Goal: Task Accomplishment & Management: Complete application form

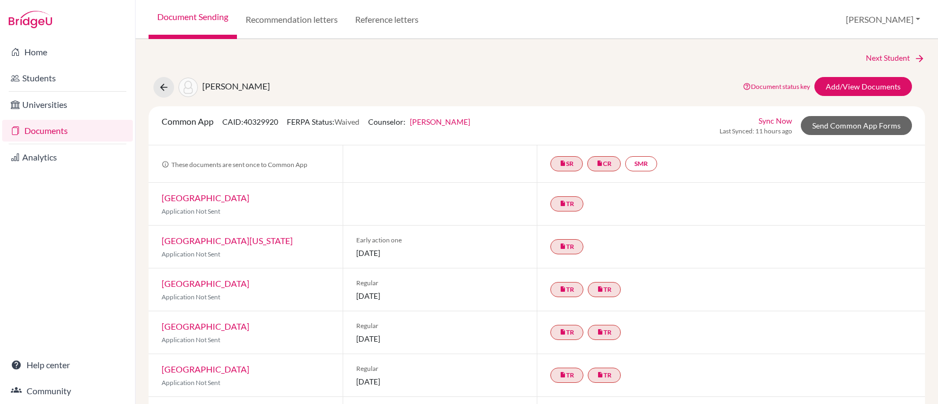
click at [89, 126] on link "Documents" at bounding box center [67, 131] width 131 height 22
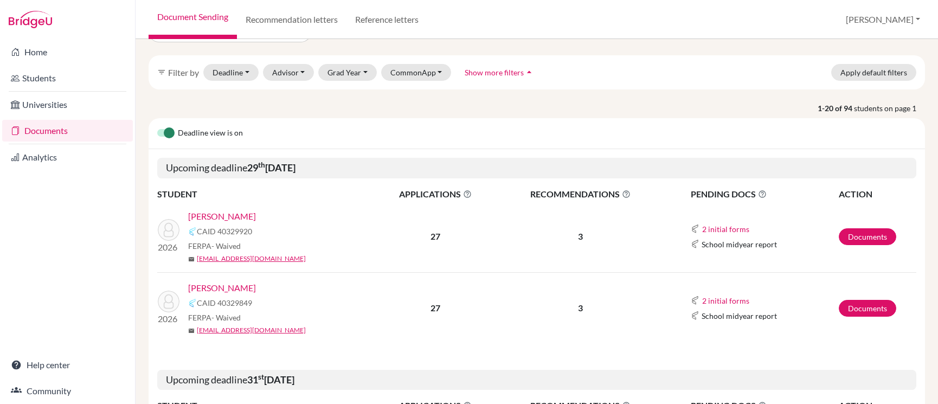
scroll to position [53, 0]
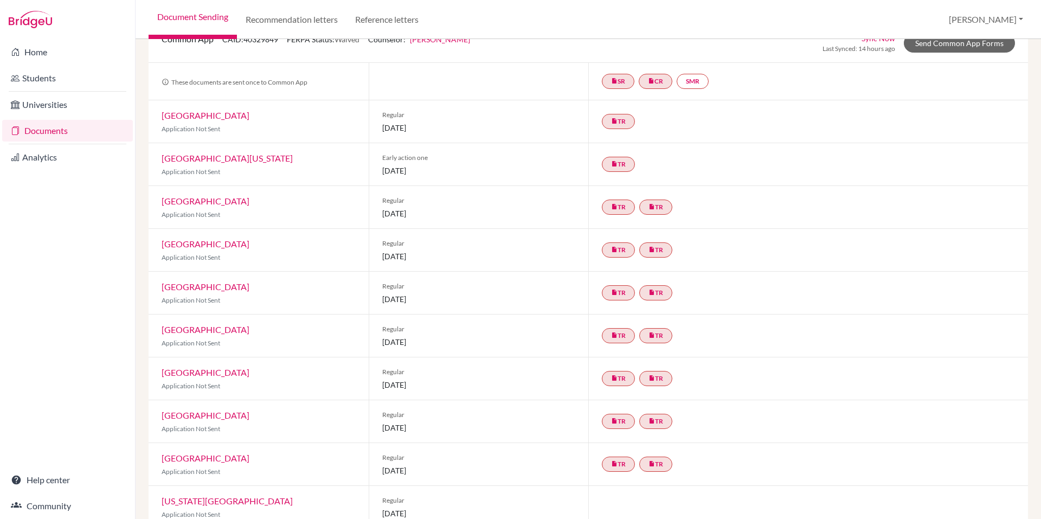
scroll to position [87, 0]
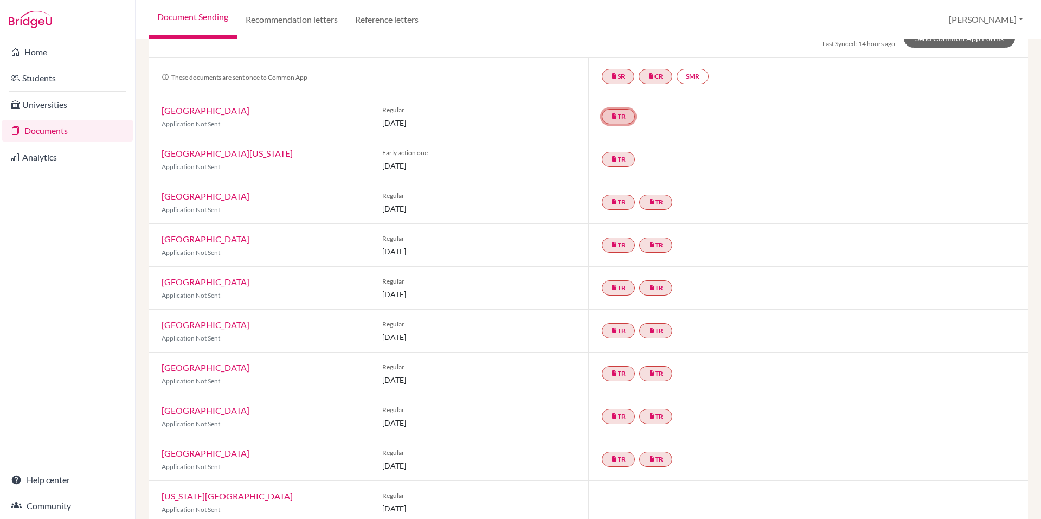
click at [614, 119] on link "insert_drive_file TR" at bounding box center [618, 116] width 33 height 15
click at [611, 161] on icon "insert_drive_file" at bounding box center [614, 159] width 7 height 7
click at [651, 168] on div "insert_drive_file TR Teacher recommendation [PERSON_NAME] Recommendation Comple…" at bounding box center [808, 159] width 440 height 42
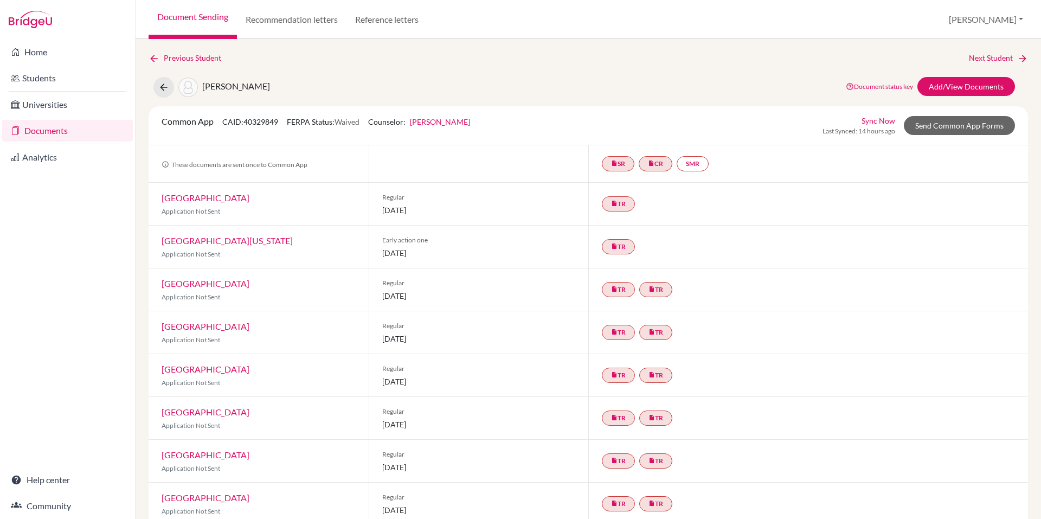
scroll to position [1, 0]
click at [229, 239] on link "[GEOGRAPHIC_DATA][US_STATE]" at bounding box center [227, 240] width 131 height 10
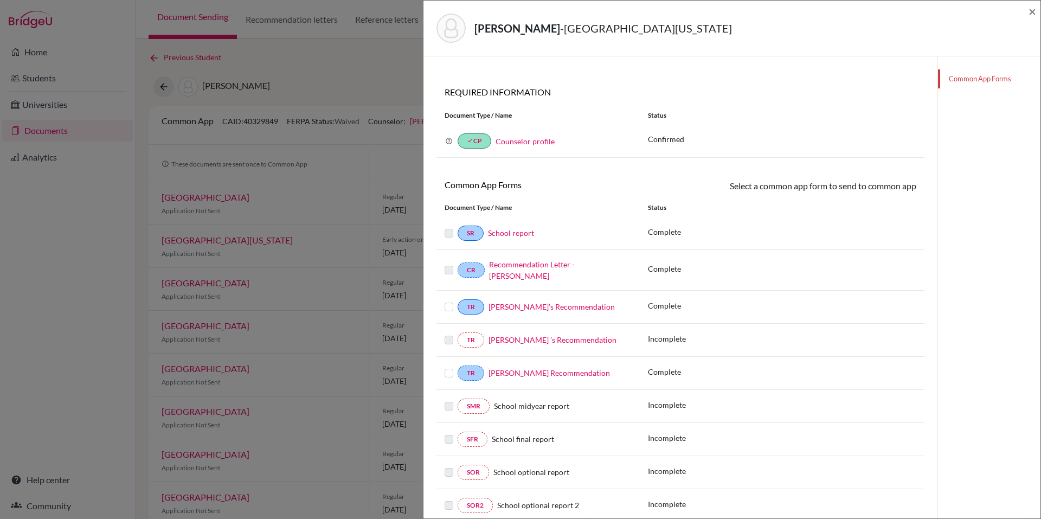
scroll to position [85, 0]
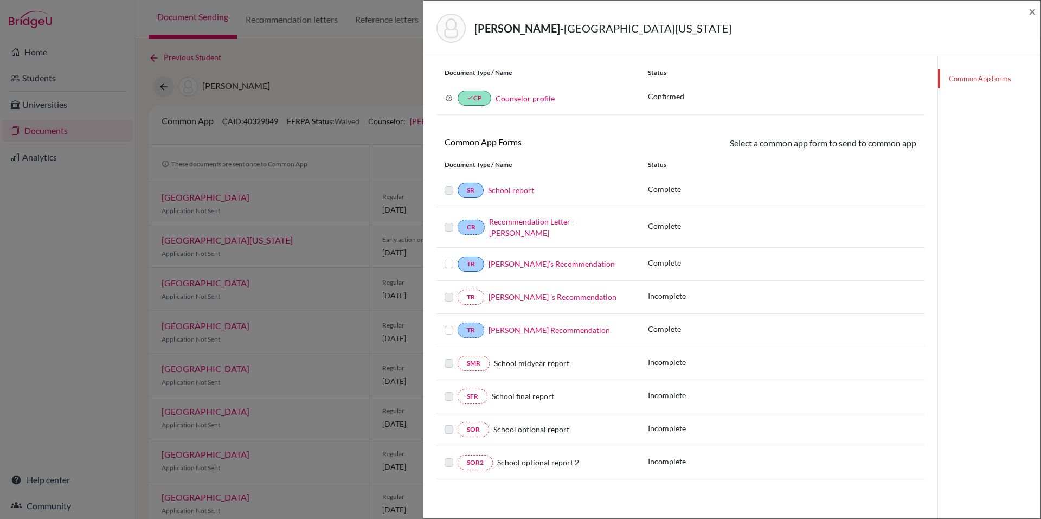
click at [534, 264] on link "[PERSON_NAME]’s Recommendation" at bounding box center [552, 263] width 126 height 9
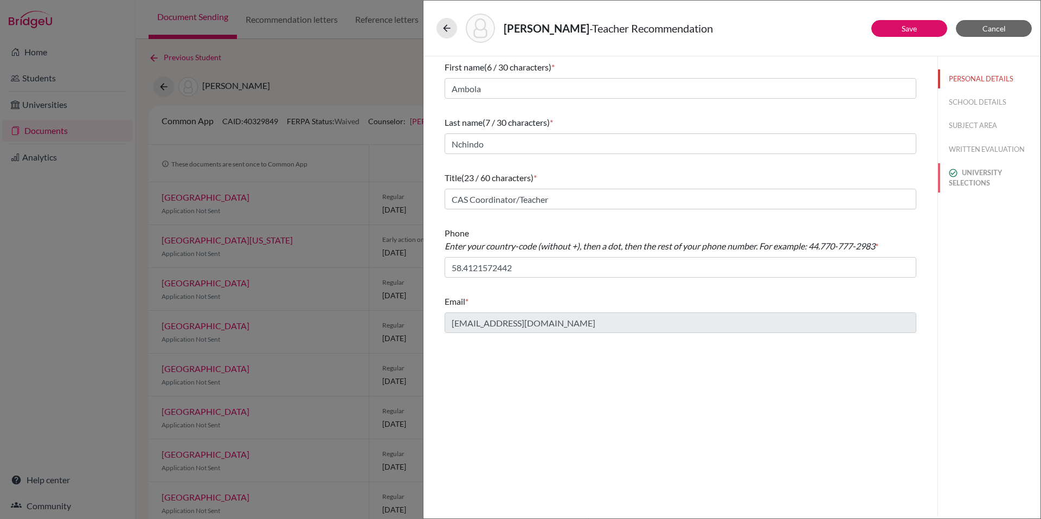
click at [938, 186] on button "UNIVERSITY SELECTIONS" at bounding box center [989, 177] width 102 height 29
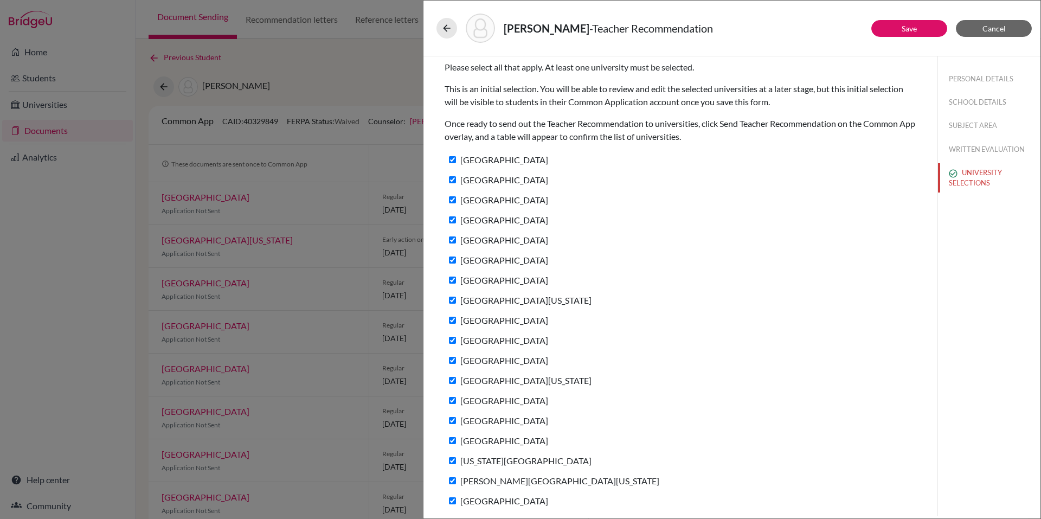
click at [662, 375] on div "[GEOGRAPHIC_DATA][US_STATE]" at bounding box center [681, 383] width 472 height 20
click at [446, 27] on icon at bounding box center [446, 28] width 11 height 11
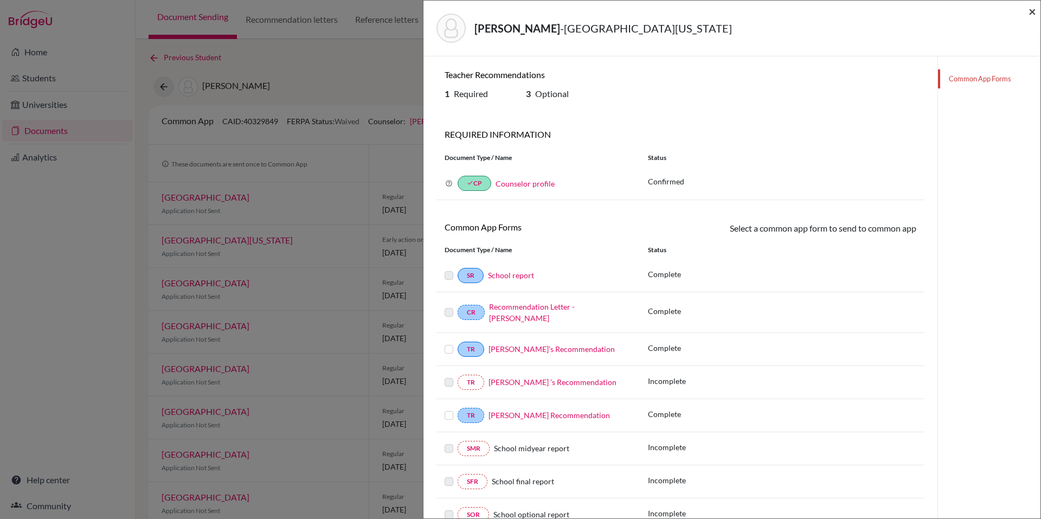
click at [938, 12] on span "×" at bounding box center [1033, 11] width 8 height 16
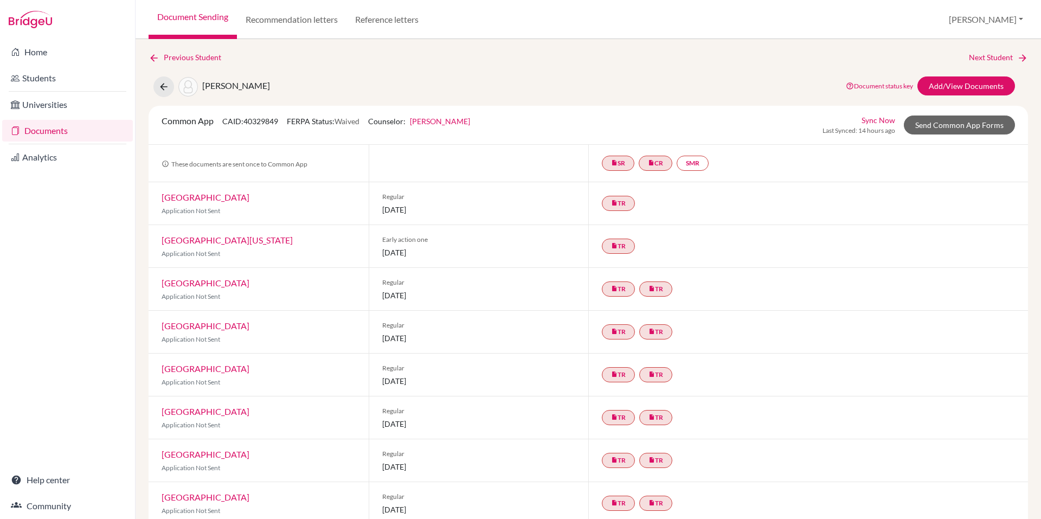
click at [213, 242] on link "[GEOGRAPHIC_DATA][US_STATE]" at bounding box center [227, 240] width 131 height 10
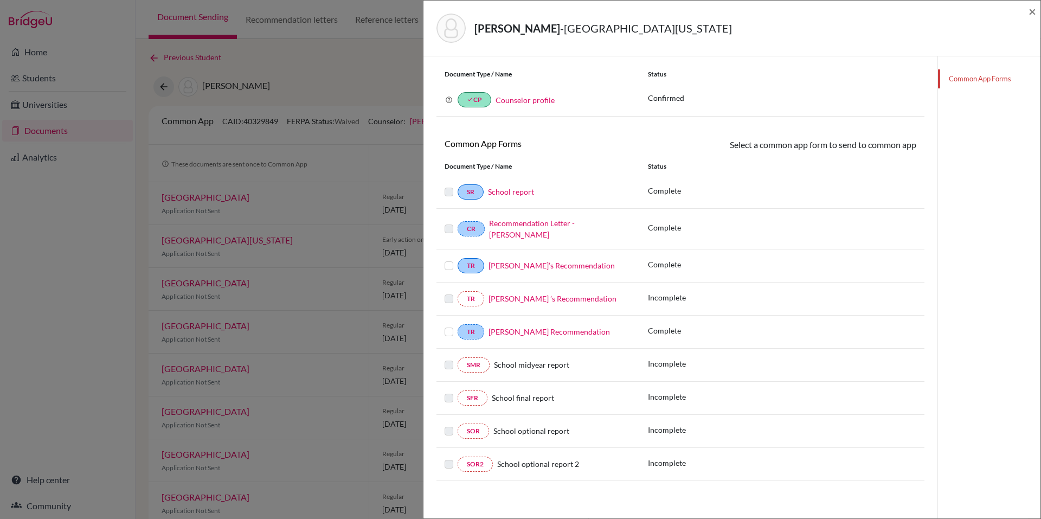
scroll to position [85, 0]
click at [938, 11] on span "×" at bounding box center [1033, 11] width 8 height 16
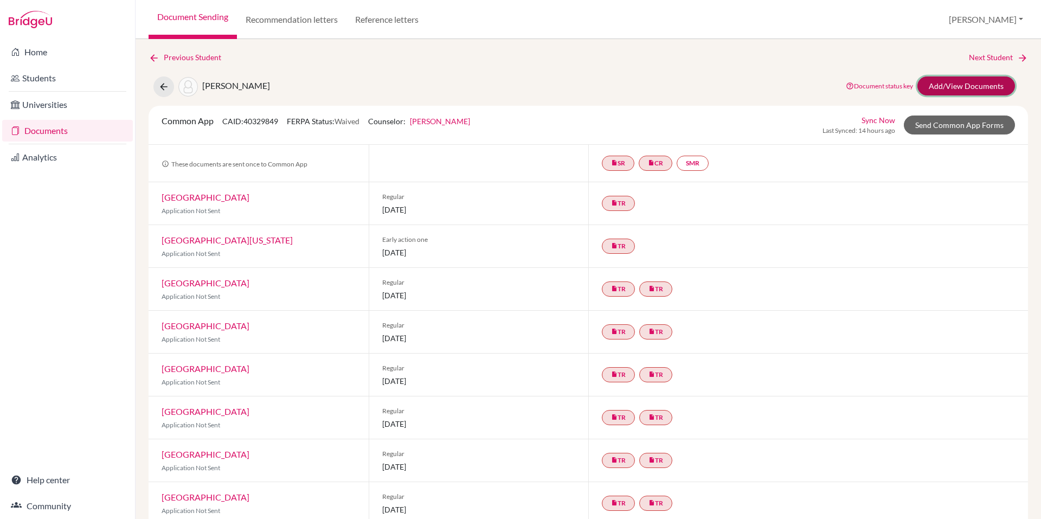
click at [926, 87] on link "Add/View Documents" at bounding box center [967, 85] width 98 height 19
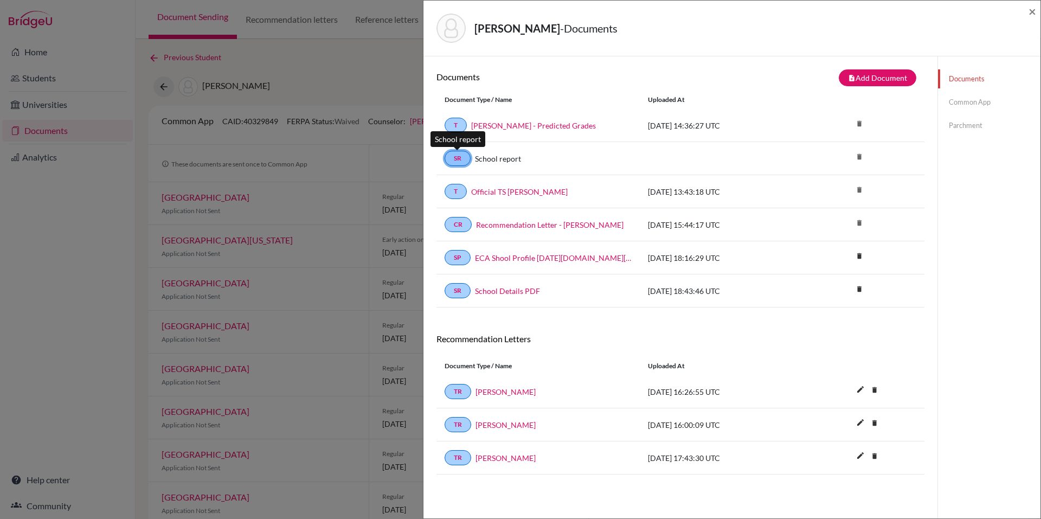
click at [462, 158] on link "SR" at bounding box center [458, 158] width 26 height 15
click at [938, 101] on link "Common App" at bounding box center [989, 102] width 102 height 19
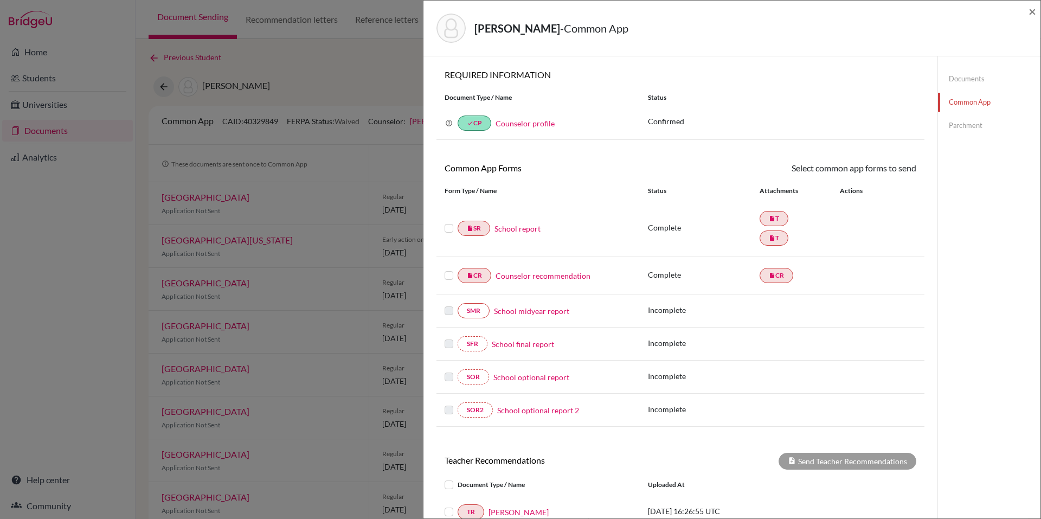
click at [507, 230] on link "School report" at bounding box center [518, 228] width 46 height 11
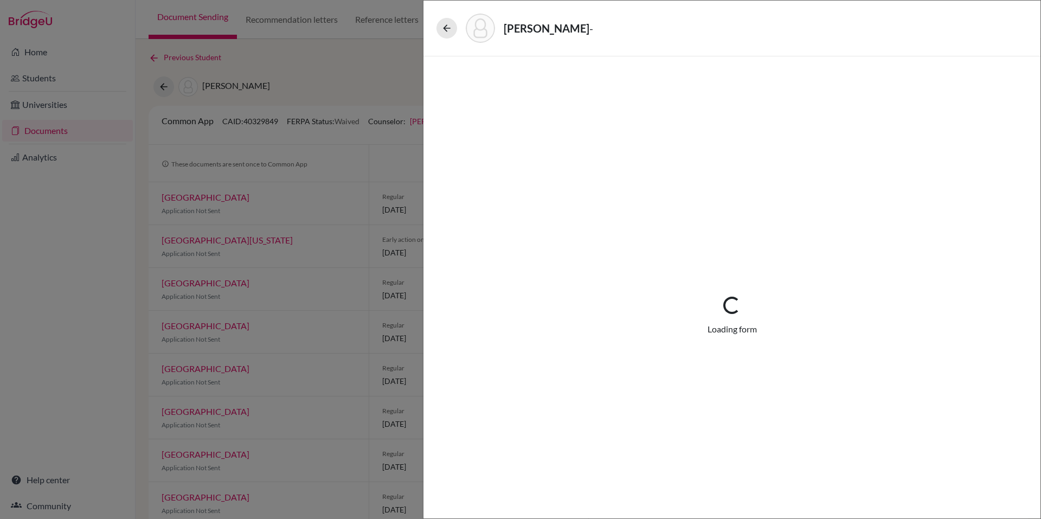
select select "2"
select select "670314"
select select "0"
select select "1"
select select "671602"
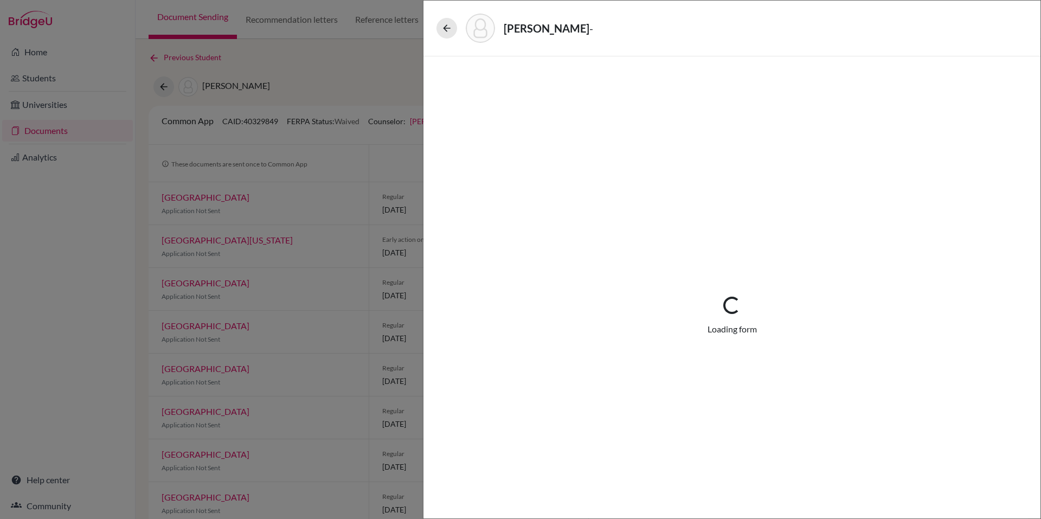
select select "0"
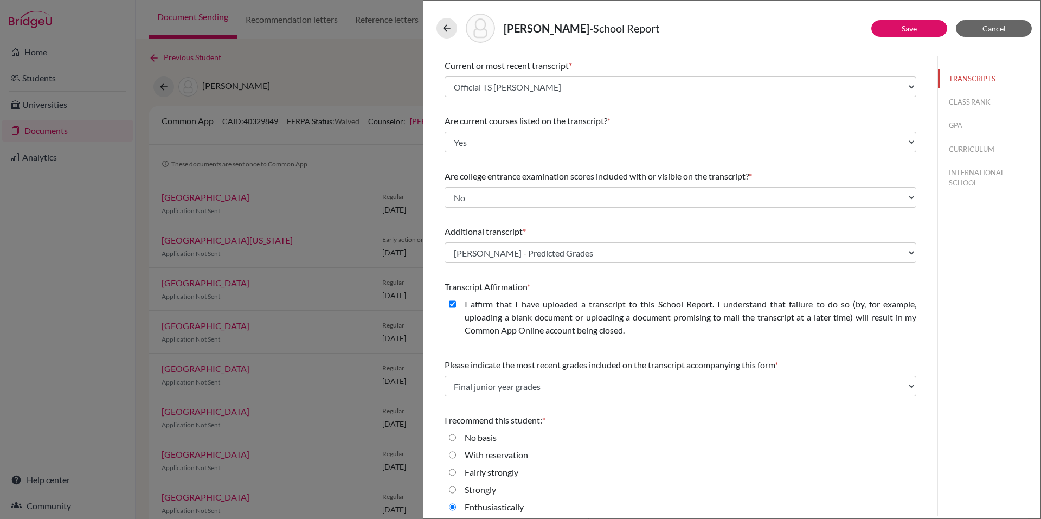
scroll to position [63, 0]
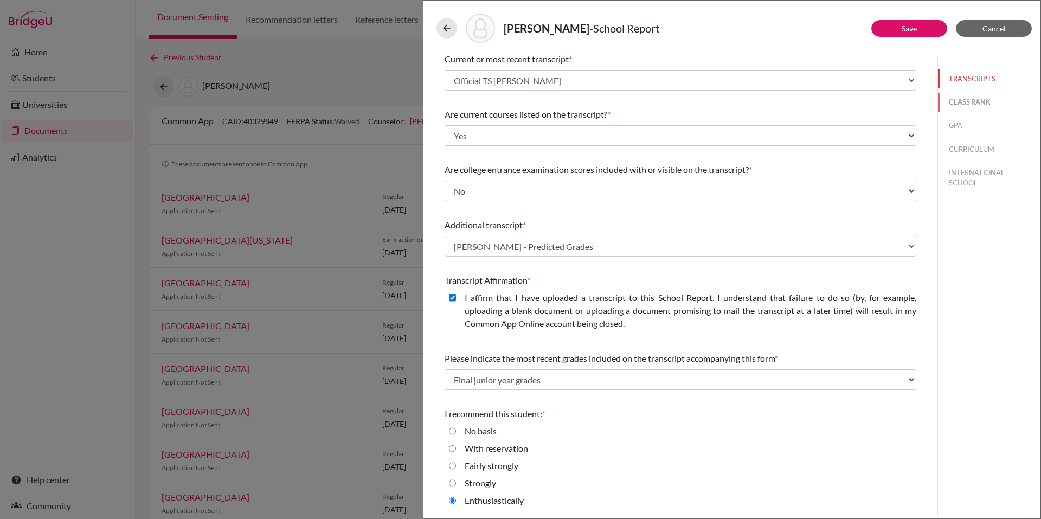
click at [938, 100] on button "CLASS RANK" at bounding box center [989, 102] width 102 height 19
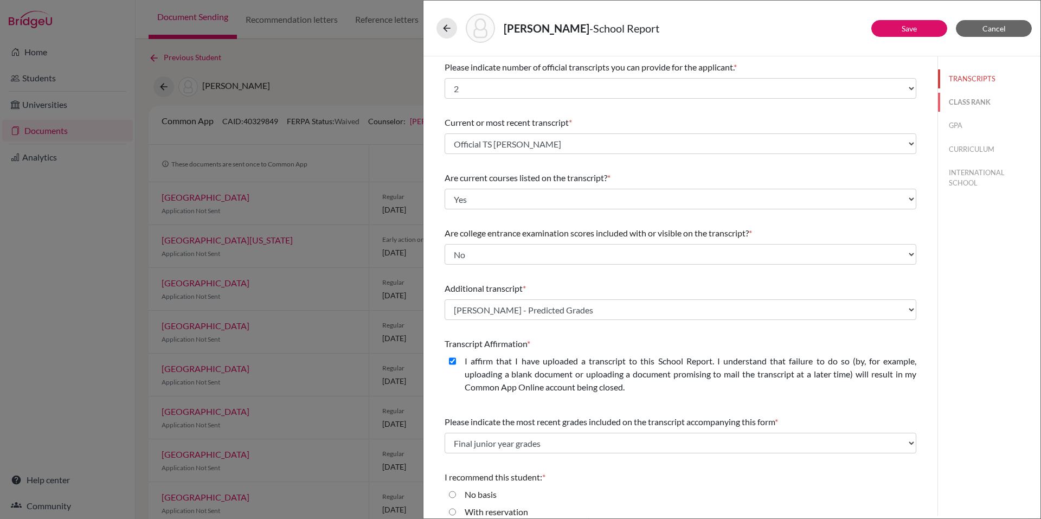
select select "5"
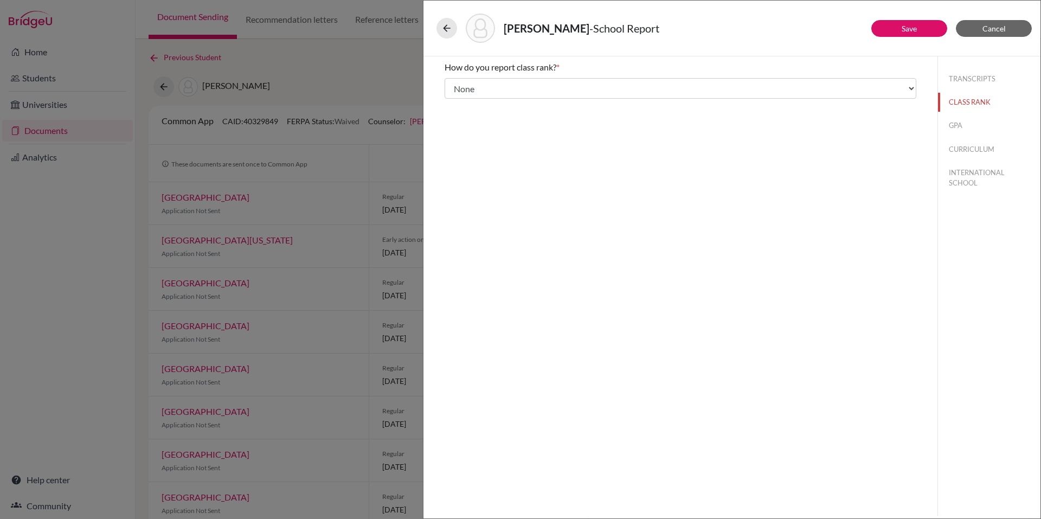
click at [938, 116] on div "TRANSCRIPTS CLASS RANK GPA CURRICULUM INTERNATIONAL SCHOOL" at bounding box center [989, 128] width 102 height 145
drag, startPoint x: 957, startPoint y: 126, endPoint x: 965, endPoint y: 116, distance: 13.5
click at [938, 116] on div "TRANSCRIPTS CLASS RANK GPA CURRICULUM INTERNATIONAL SCHOOL" at bounding box center [989, 128] width 102 height 145
click at [938, 131] on button "GPA" at bounding box center [989, 125] width 102 height 19
type input "6.700"
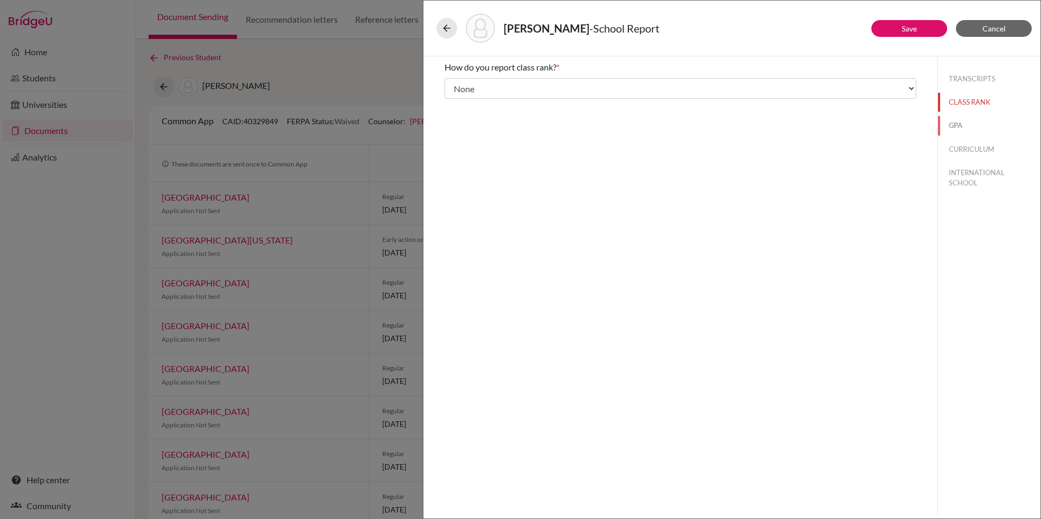
type input "6.849"
select select "7"
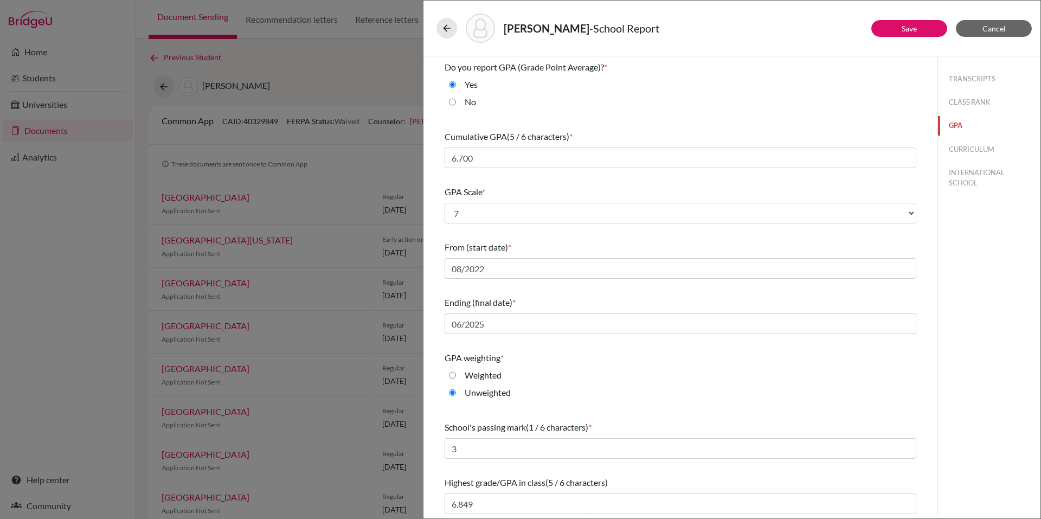
scroll to position [3, 0]
click at [938, 149] on button "CURRICULUM" at bounding box center [989, 149] width 102 height 19
select select "4"
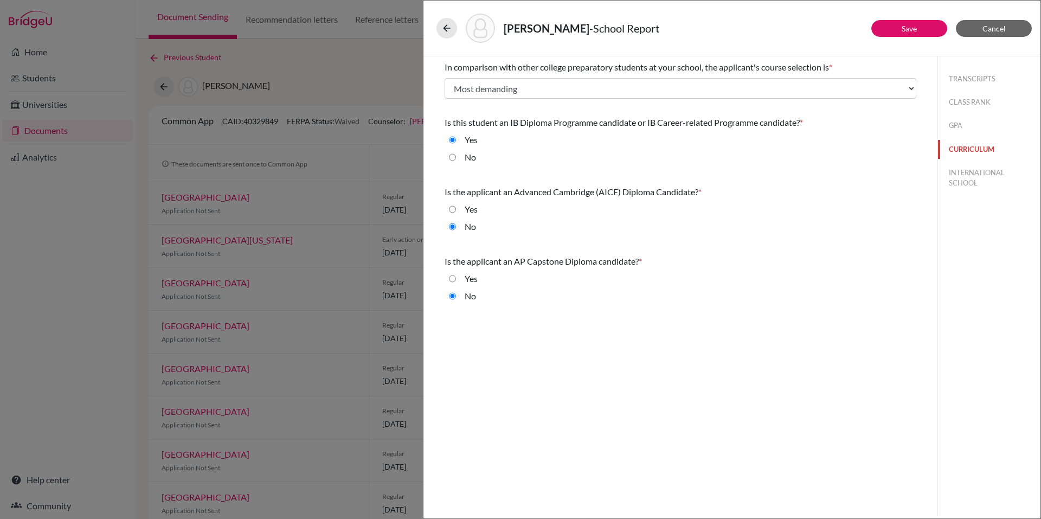
scroll to position [0, 0]
click at [938, 175] on button "INTERNATIONAL SCHOOL" at bounding box center [989, 177] width 102 height 29
radio input "true"
select select "14"
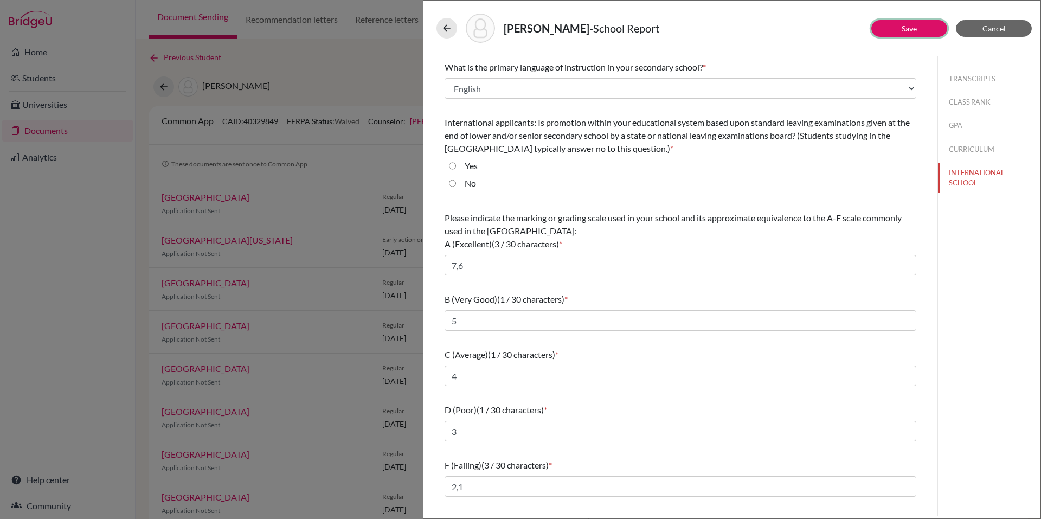
drag, startPoint x: 927, startPoint y: 34, endPoint x: 881, endPoint y: 179, distance: 152.3
click at [881, 179] on div "Save Cancel What is the primary language of instruction in your secondary schoo…" at bounding box center [732, 285] width 617 height 459
click at [920, 25] on button "Save" at bounding box center [909, 28] width 76 height 17
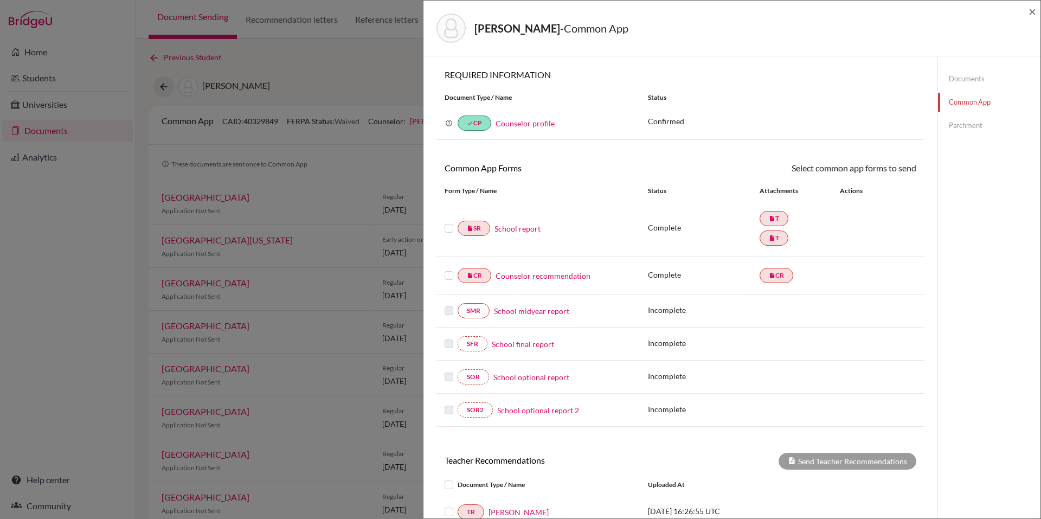
scroll to position [193, 0]
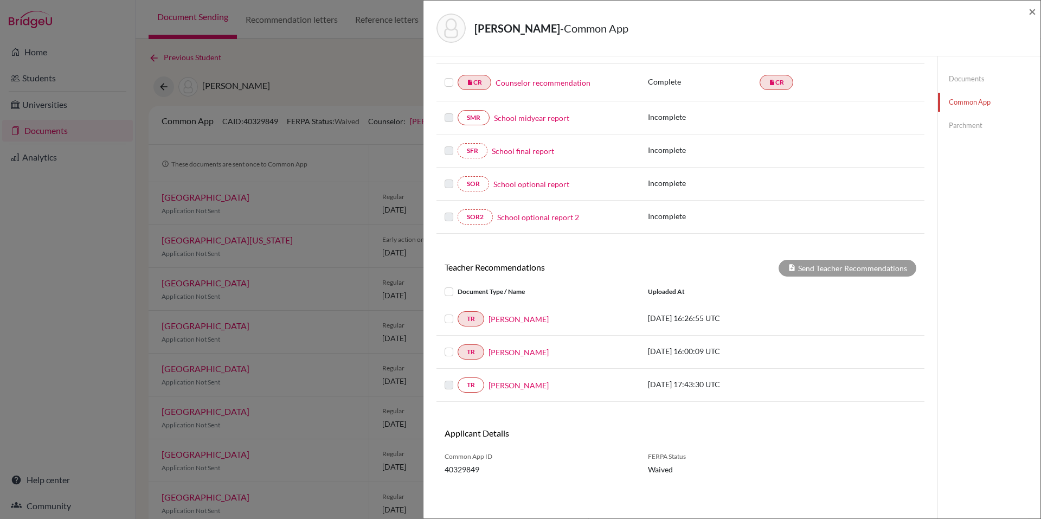
click at [458, 312] on label at bounding box center [458, 312] width 0 height 0
click at [0, 0] on input "checkbox" at bounding box center [0, 0] width 0 height 0
click at [458, 345] on label at bounding box center [458, 345] width 0 height 0
click at [0, 0] on input "checkbox" at bounding box center [0, 0] width 0 height 0
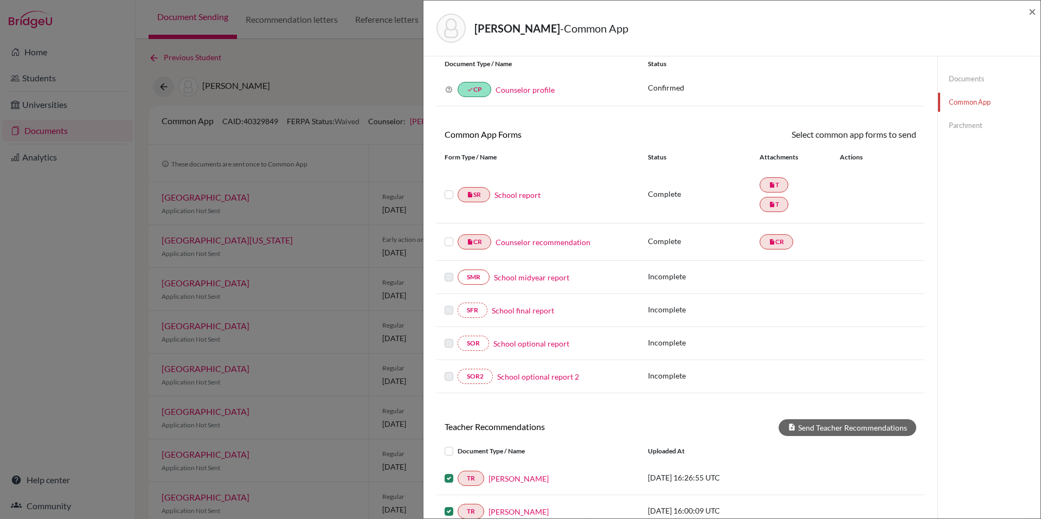
scroll to position [0, 0]
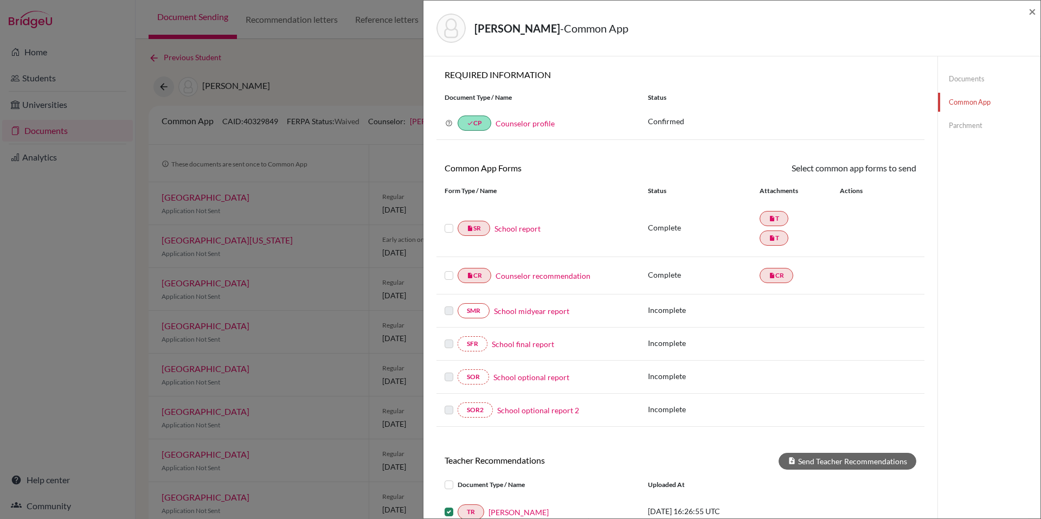
click at [445, 271] on div at bounding box center [451, 275] width 13 height 13
click at [448, 281] on div at bounding box center [451, 275] width 13 height 13
click at [449, 269] on label at bounding box center [449, 269] width 9 height 0
click at [0, 0] on input "checkbox" at bounding box center [0, 0] width 0 height 0
click at [447, 225] on div at bounding box center [451, 229] width 13 height 13
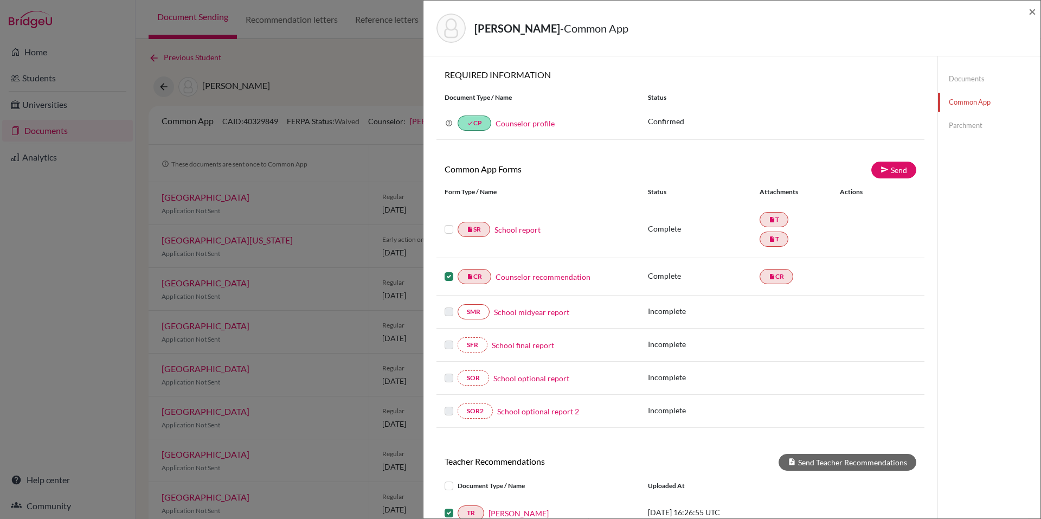
click at [446, 223] on label at bounding box center [449, 223] width 9 height 0
click at [0, 0] on input "checkbox" at bounding box center [0, 0] width 0 height 0
click at [772, 217] on link "insert_drive_file T" at bounding box center [774, 219] width 29 height 15
click at [772, 238] on link "insert_drive_file T" at bounding box center [774, 239] width 29 height 15
click at [938, 9] on span "×" at bounding box center [1033, 11] width 8 height 16
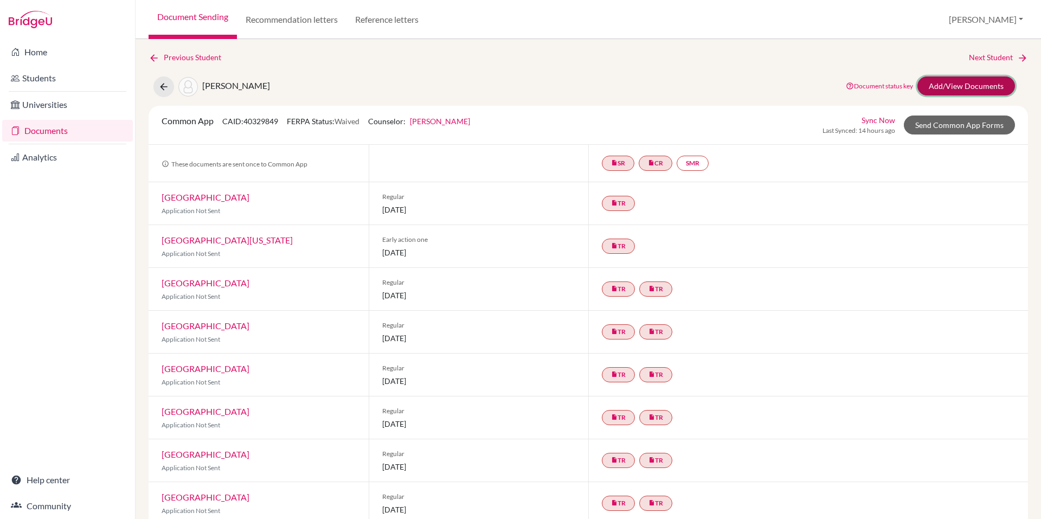
click at [938, 82] on link "Add/View Documents" at bounding box center [967, 85] width 98 height 19
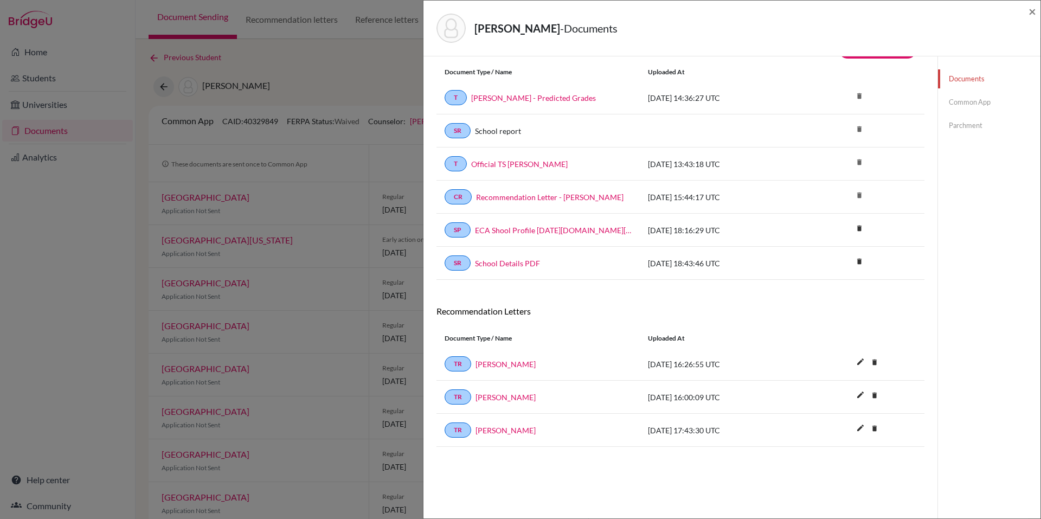
scroll to position [29, 0]
click at [521, 397] on link "[PERSON_NAME]" at bounding box center [506, 395] width 60 height 11
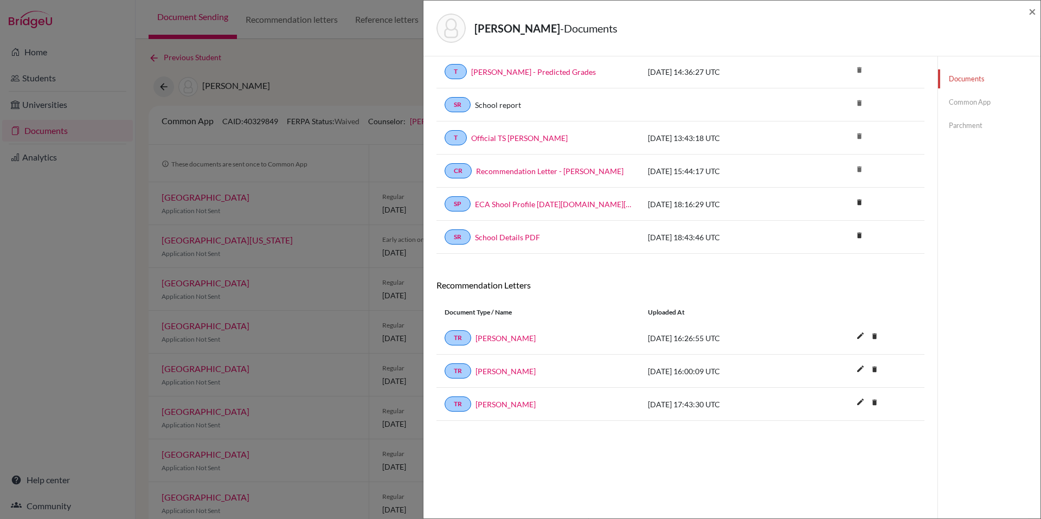
scroll to position [54, 0]
click at [852, 337] on icon "edit" at bounding box center [860, 334] width 17 height 17
click at [900, 334] on button "Cancel" at bounding box center [909, 338] width 42 height 15
click at [856, 370] on icon "edit" at bounding box center [860, 368] width 17 height 17
drag, startPoint x: 505, startPoint y: 372, endPoint x: 516, endPoint y: 373, distance: 11.4
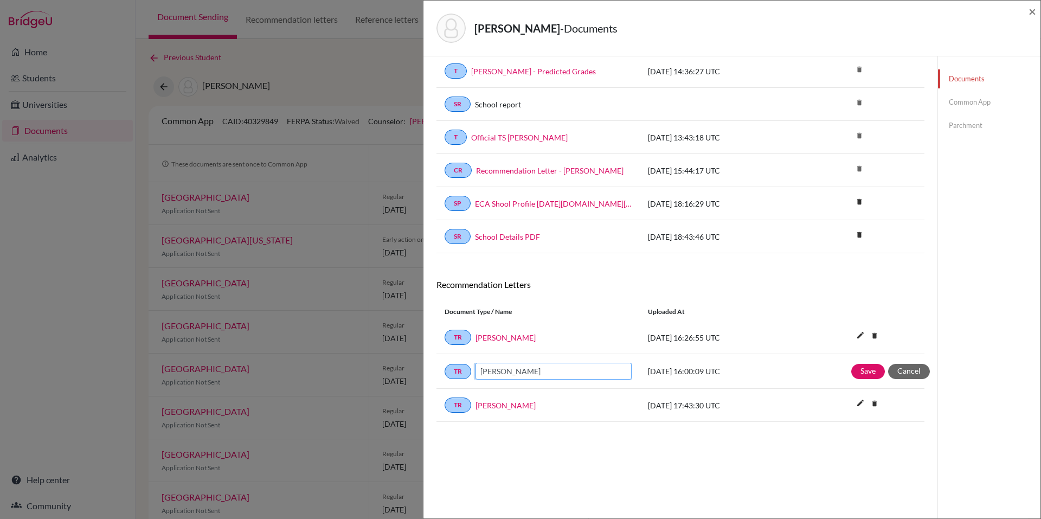
click at [516, 373] on input "[PERSON_NAME]" at bounding box center [554, 371] width 156 height 17
drag, startPoint x: 501, startPoint y: 373, endPoint x: 516, endPoint y: 373, distance: 15.2
click at [516, 373] on input "[PERSON_NAME]" at bounding box center [554, 371] width 156 height 17
drag, startPoint x: 497, startPoint y: 373, endPoint x: 516, endPoint y: 373, distance: 19.0
click at [516, 373] on input "[PERSON_NAME]" at bounding box center [554, 371] width 156 height 17
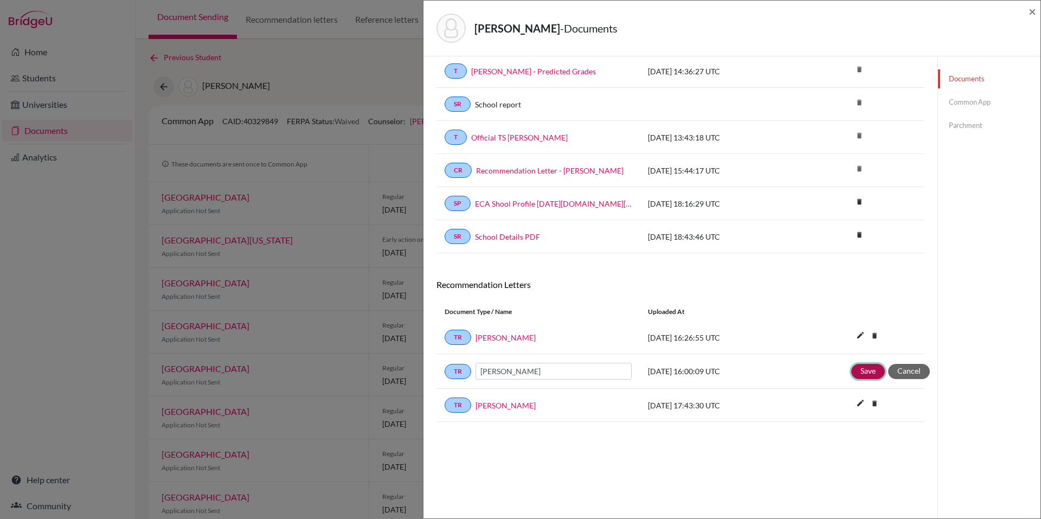
click at [861, 375] on button "Save" at bounding box center [868, 371] width 34 height 15
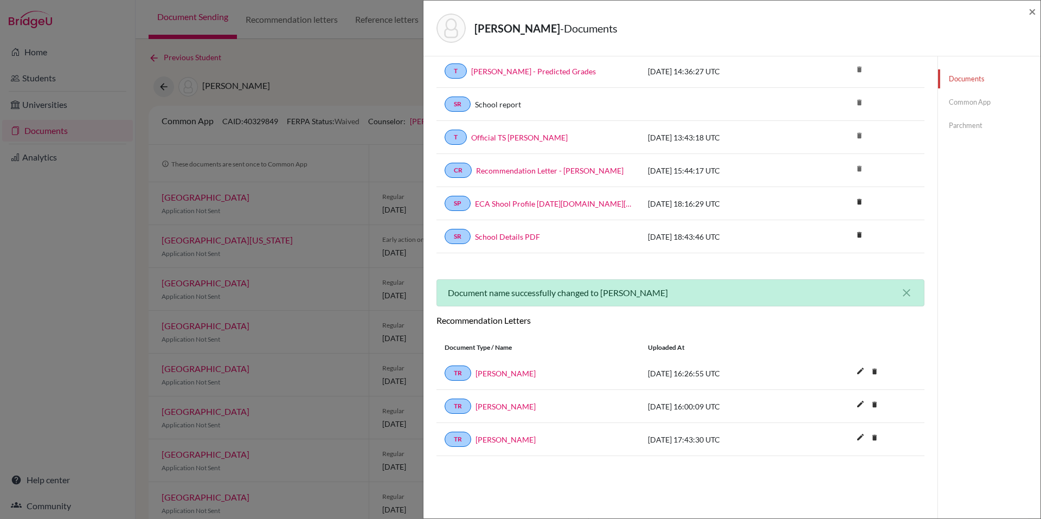
click at [938, 105] on link "Common App" at bounding box center [989, 102] width 102 height 19
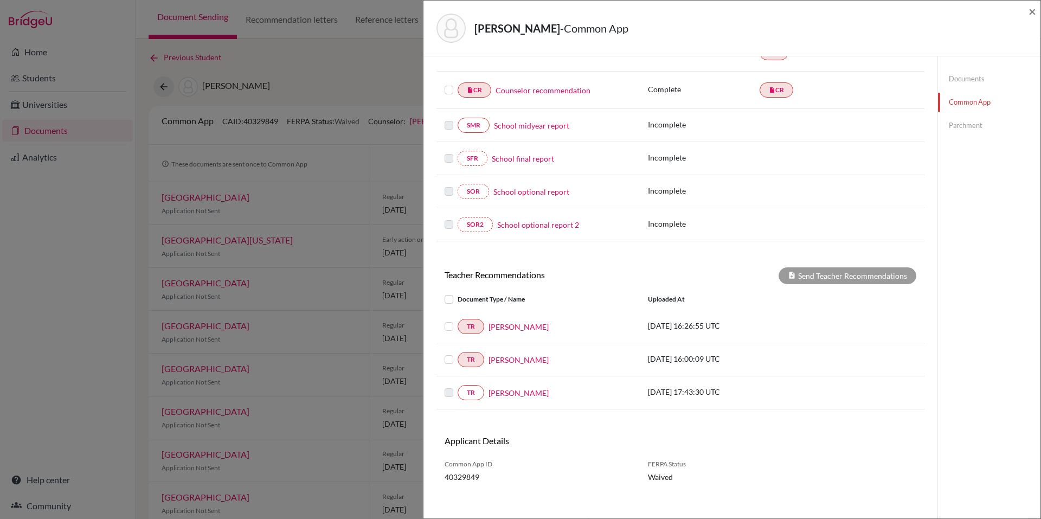
scroll to position [193, 0]
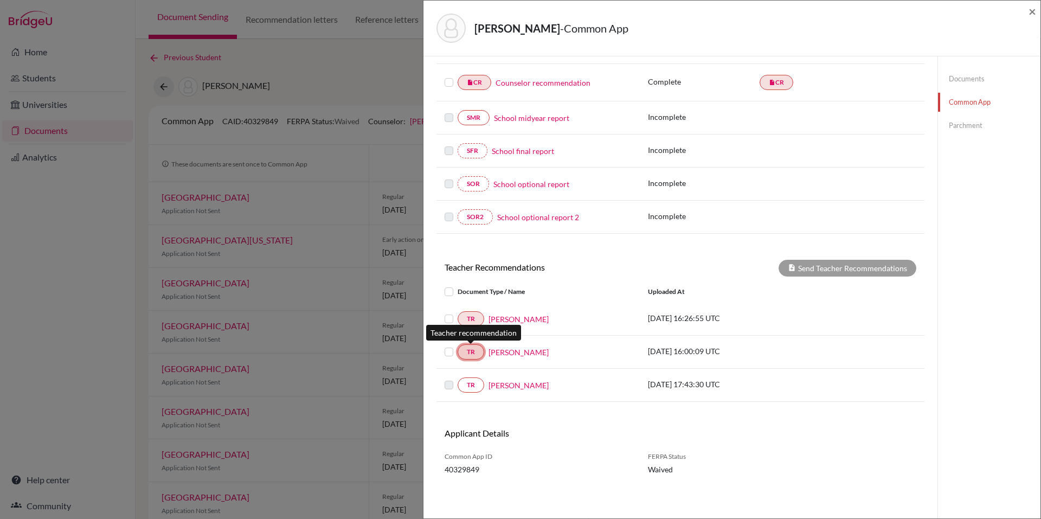
click at [468, 355] on link "TR" at bounding box center [471, 351] width 27 height 15
click at [510, 351] on link "[PERSON_NAME]" at bounding box center [519, 352] width 60 height 11
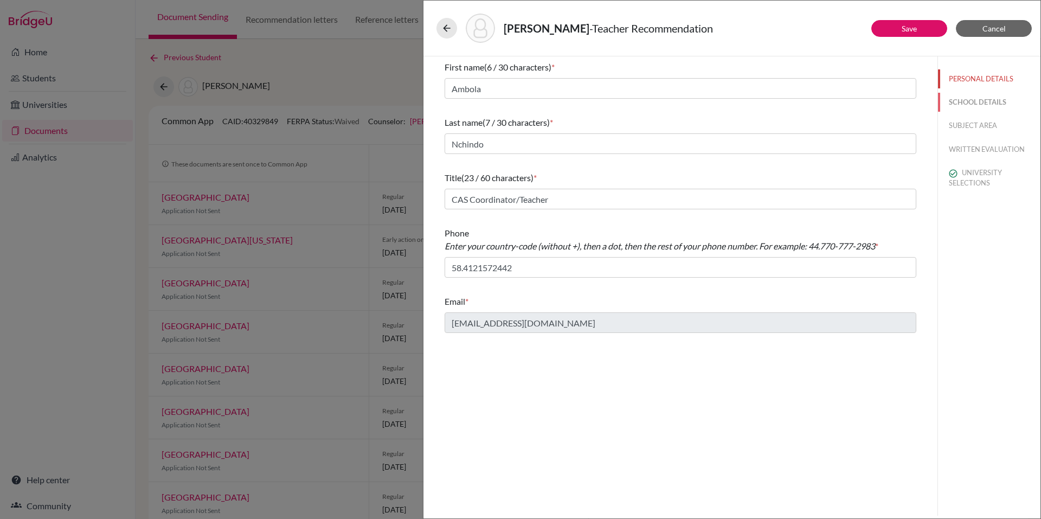
click at [938, 103] on button "SCHOOL DETAILS" at bounding box center [989, 102] width 102 height 19
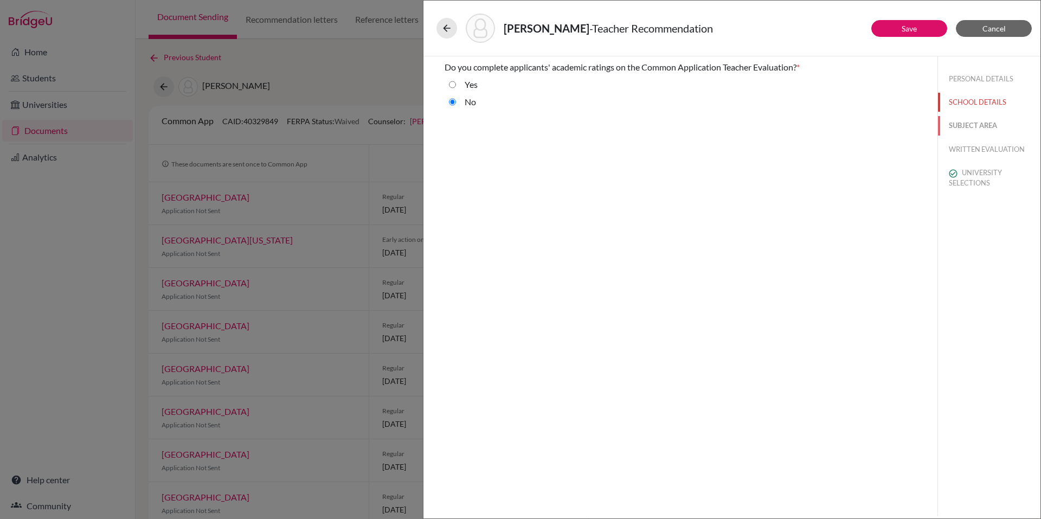
click at [938, 127] on button "SUBJECT AREA" at bounding box center [989, 125] width 102 height 19
select select "4"
click at [938, 153] on button "WRITTEN EVALUATION" at bounding box center [989, 149] width 102 height 19
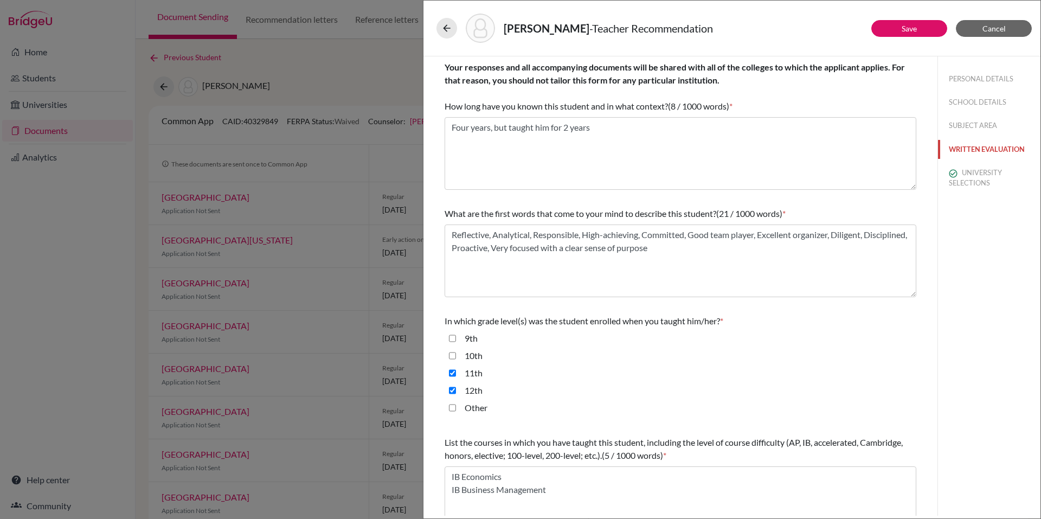
scroll to position [167, 0]
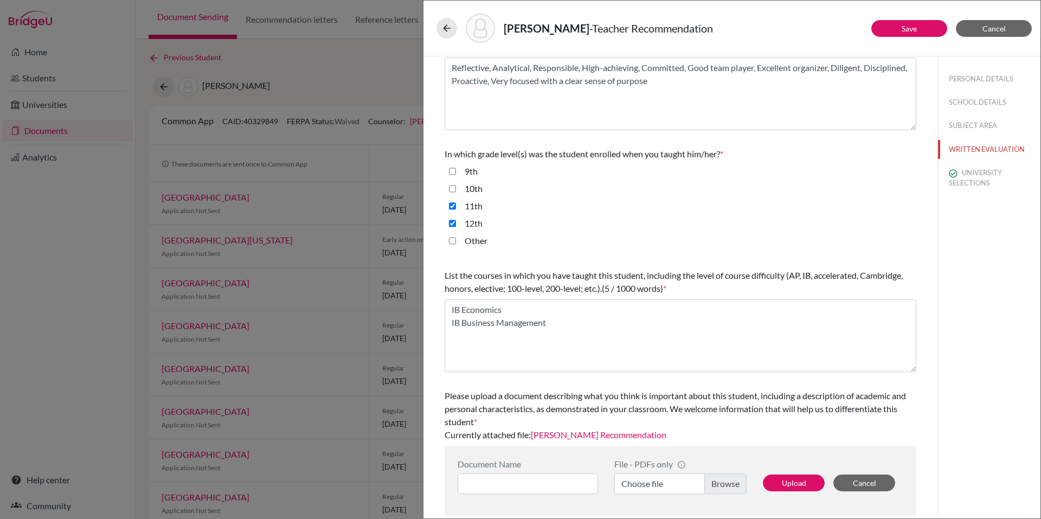
click at [612, 403] on link "[PERSON_NAME] Recommendation" at bounding box center [599, 434] width 136 height 10
click at [506, 403] on input at bounding box center [528, 483] width 140 height 21
drag, startPoint x: 864, startPoint y: 483, endPoint x: 846, endPoint y: 484, distance: 17.4
click at [846, 403] on button "Cancel" at bounding box center [864, 482] width 62 height 17
click at [554, 403] on input at bounding box center [528, 483] width 140 height 21
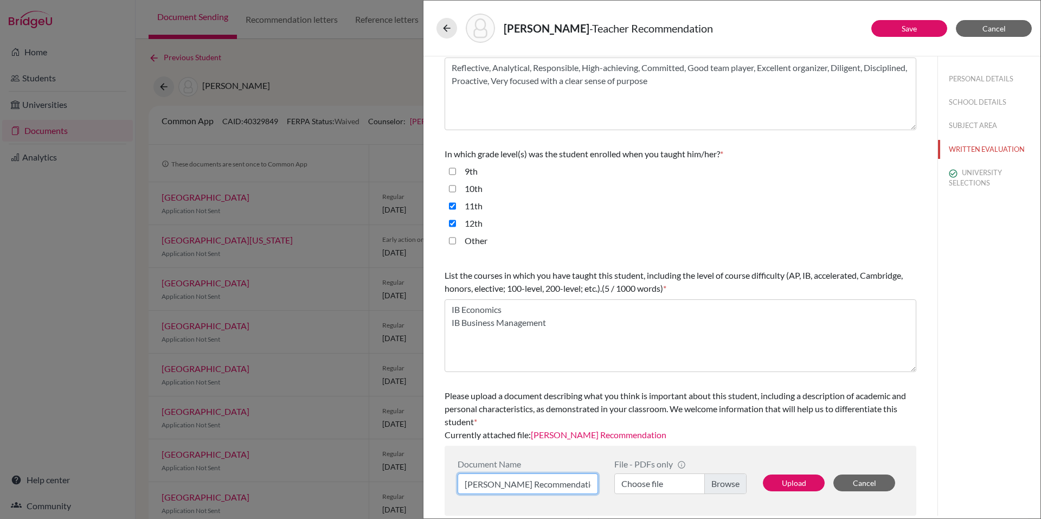
type input "[PERSON_NAME] Recommendation"
click at [717, 403] on label "Choose file" at bounding box center [680, 483] width 132 height 21
click at [717, 403] on input "Choose file" at bounding box center [680, 483] width 132 height 21
click at [788, 403] on button "Upload" at bounding box center [794, 482] width 62 height 17
click at [792, 403] on button "Upload" at bounding box center [794, 482] width 62 height 17
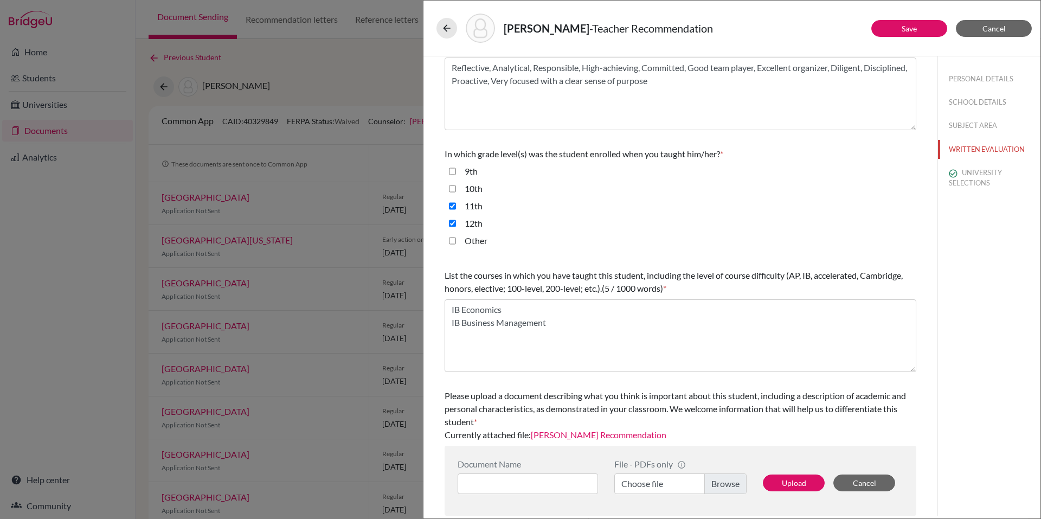
click at [623, 403] on link "[PERSON_NAME] Recommendation" at bounding box center [599, 434] width 136 height 10
click at [934, 29] on button "Save" at bounding box center [909, 28] width 76 height 17
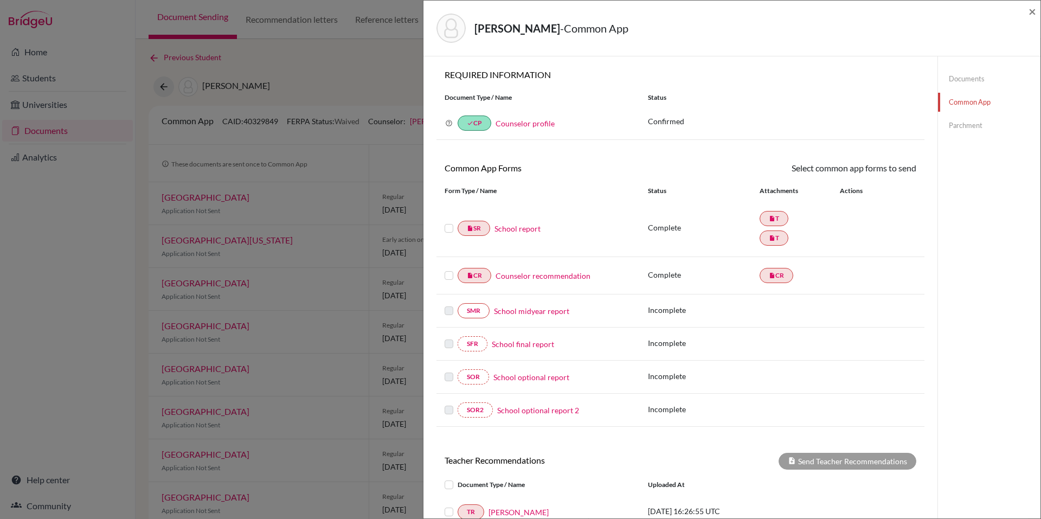
scroll to position [193, 0]
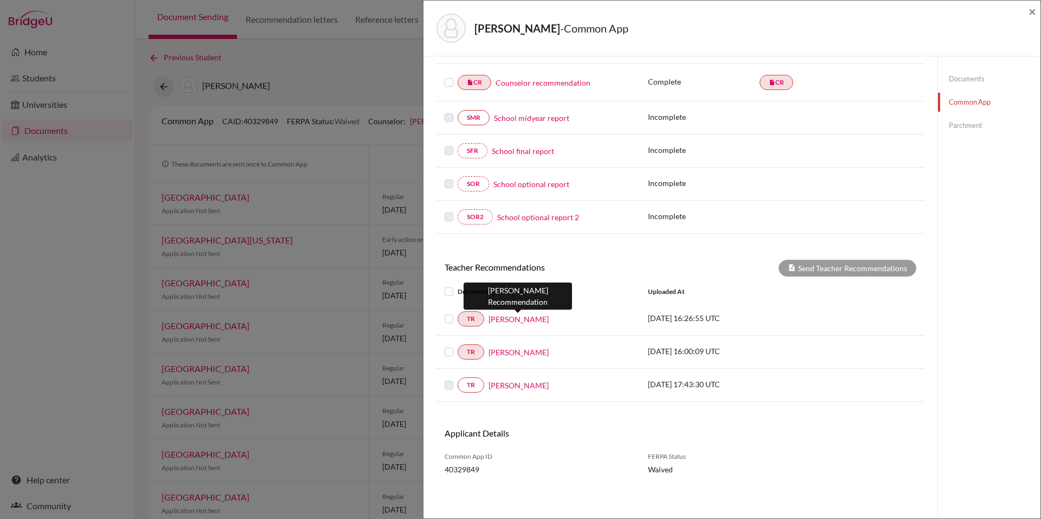
click at [529, 320] on link "[PERSON_NAME]" at bounding box center [519, 318] width 60 height 11
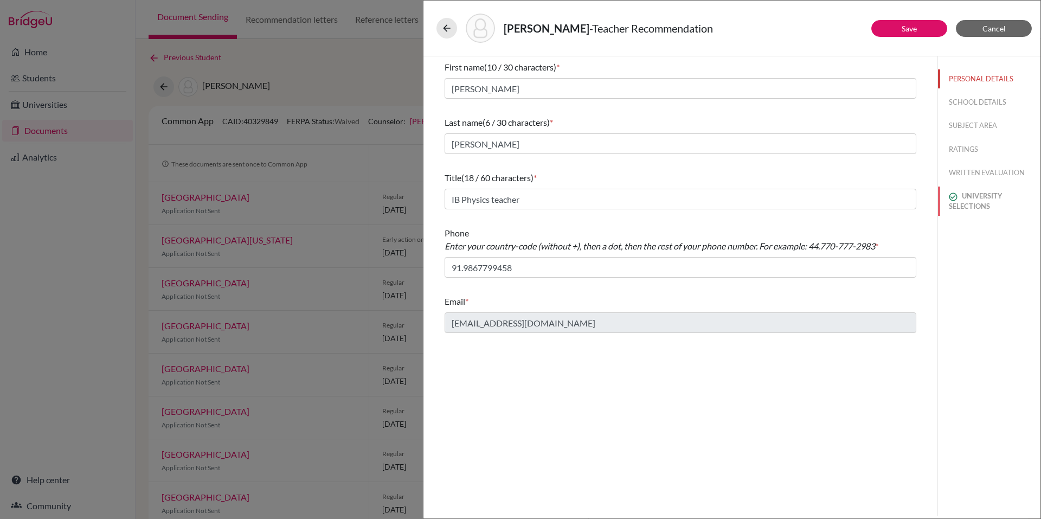
click at [938, 200] on button "UNIVERSITY SELECTIONS" at bounding box center [989, 201] width 102 height 29
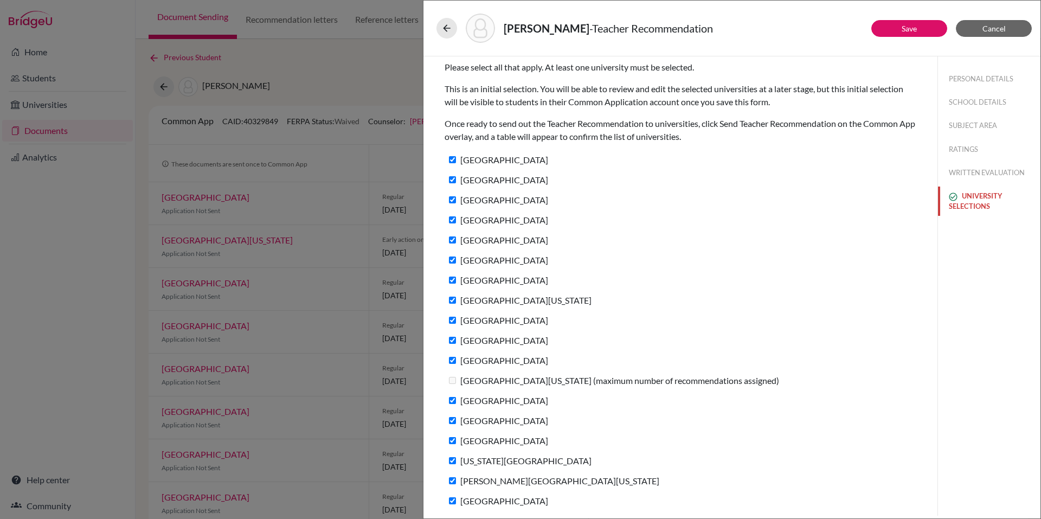
scroll to position [42, 0]
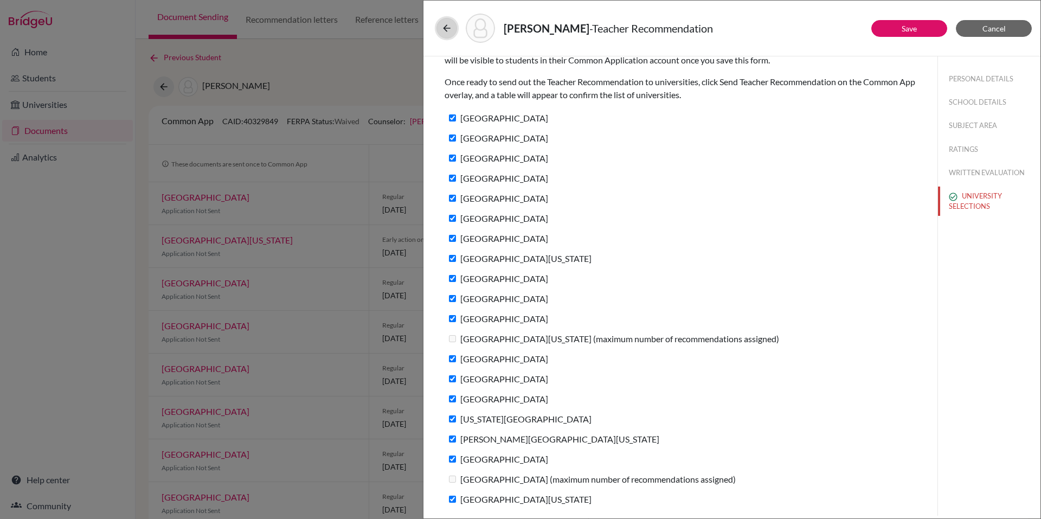
click at [450, 26] on icon at bounding box center [446, 28] width 11 height 11
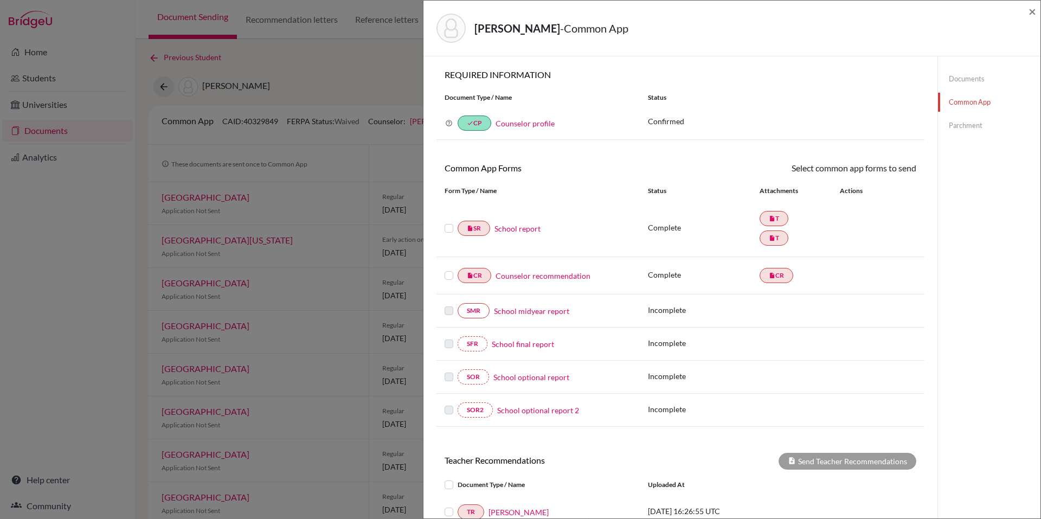
scroll to position [193, 0]
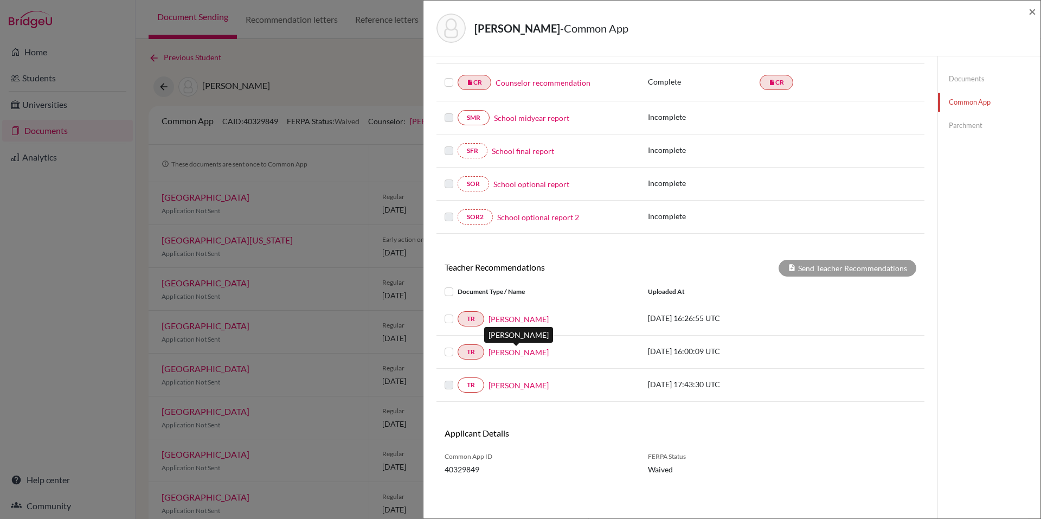
click at [524, 352] on link "[PERSON_NAME]" at bounding box center [519, 352] width 60 height 11
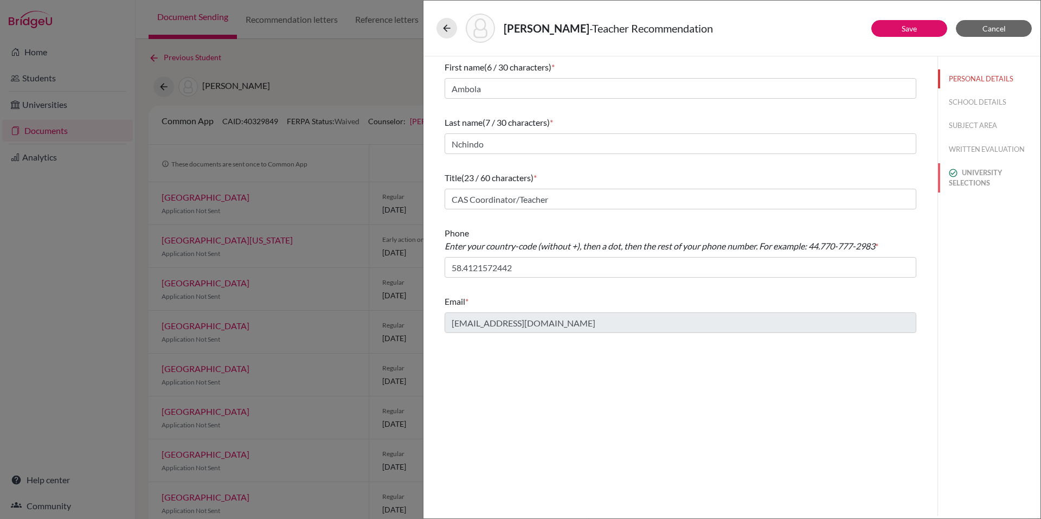
click at [938, 177] on button "UNIVERSITY SELECTIONS" at bounding box center [989, 177] width 102 height 29
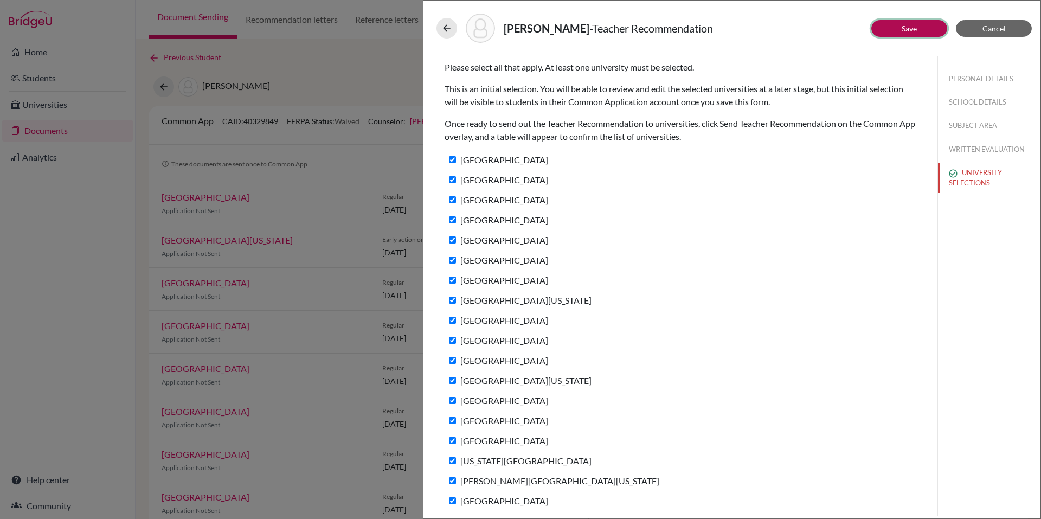
click at [916, 31] on link "Save" at bounding box center [909, 28] width 15 height 9
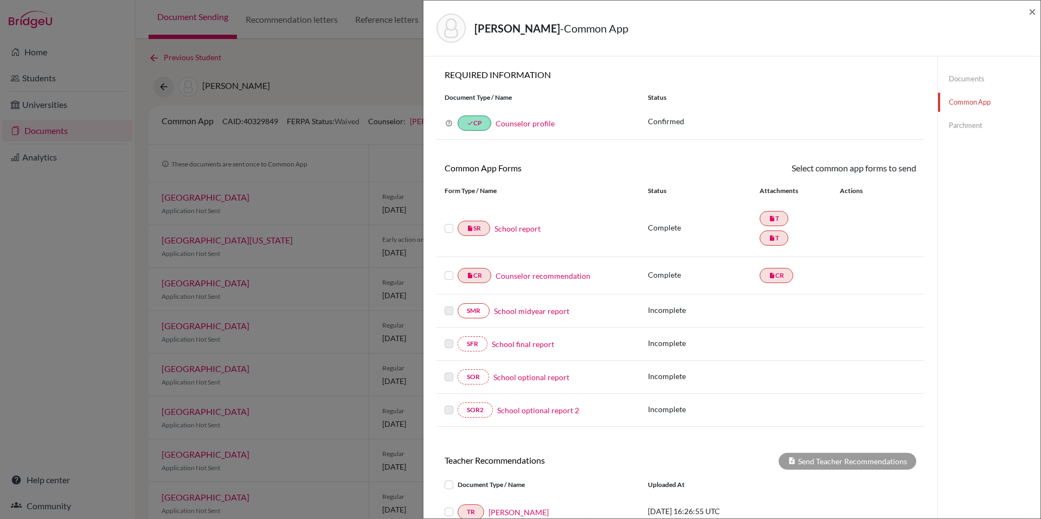
click at [376, 65] on div "[PERSON_NAME] - Common App × × REQUIRED INFORMATION Document Type / Name Status…" at bounding box center [520, 259] width 1041 height 519
click at [938, 13] on span "×" at bounding box center [1033, 11] width 8 height 16
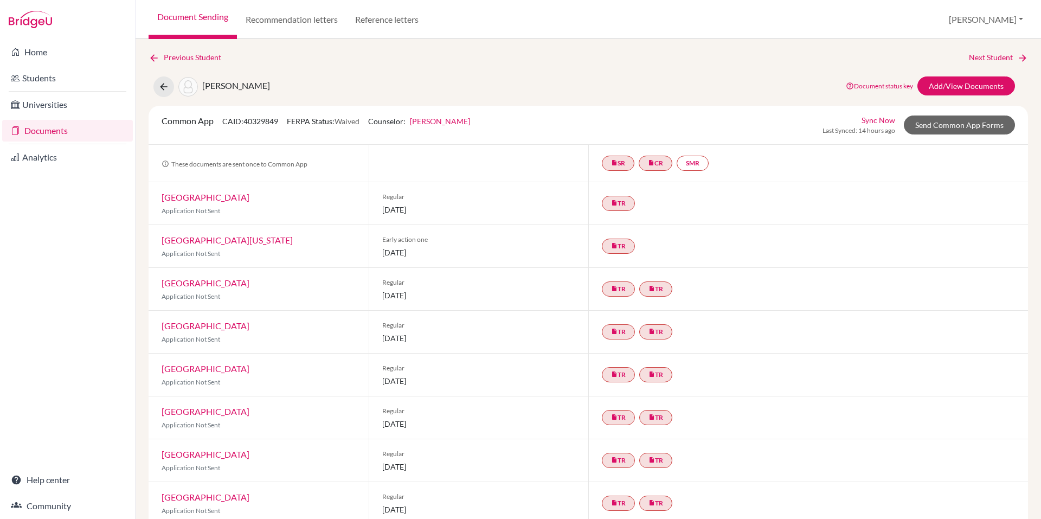
click at [615, 211] on div "insert_drive_file TR" at bounding box center [620, 204] width 37 height 20
click at [615, 204] on link "insert_drive_file TR" at bounding box center [618, 203] width 33 height 15
click at [620, 172] on link "[PERSON_NAME] Recommendation" at bounding box center [617, 170] width 121 height 9
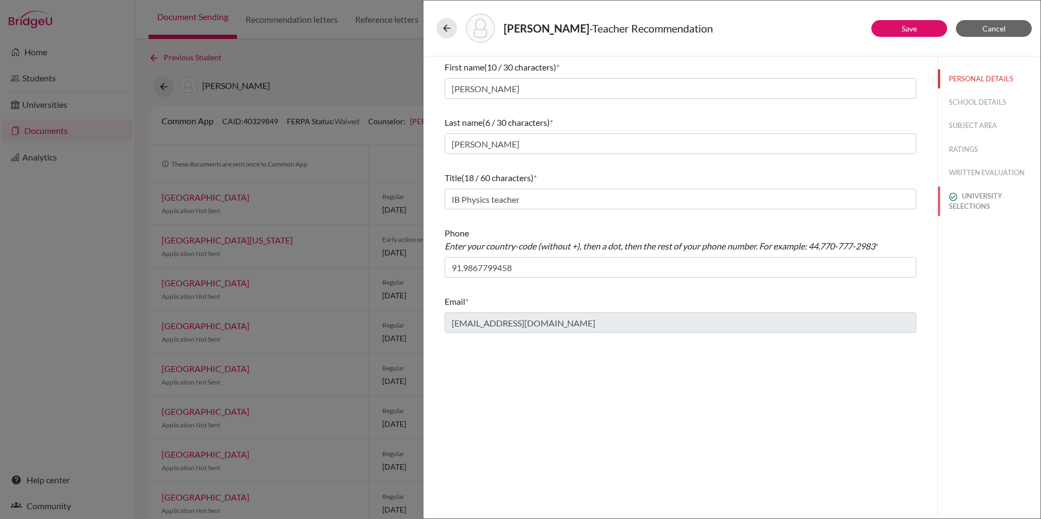
click at [938, 201] on button "UNIVERSITY SELECTIONS" at bounding box center [989, 201] width 102 height 29
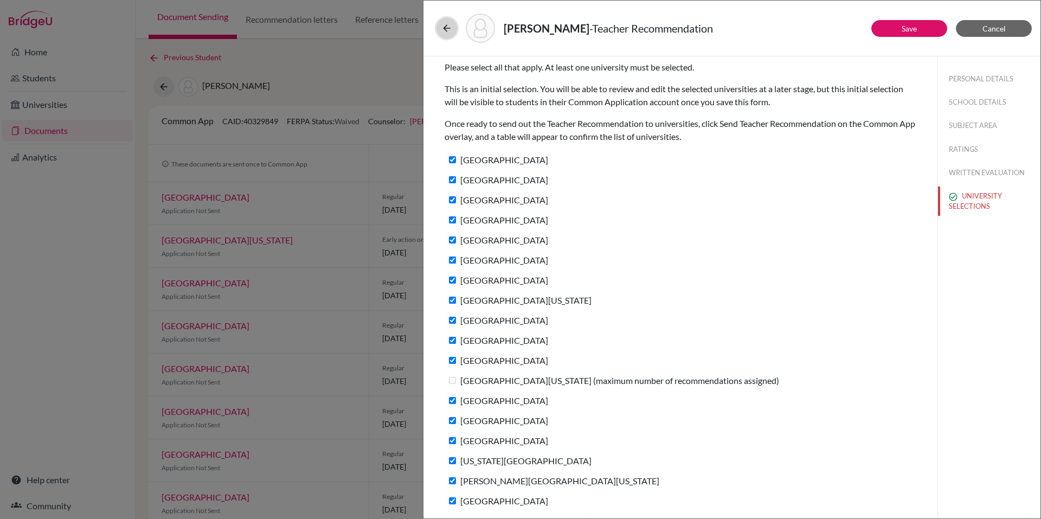
click at [449, 31] on icon at bounding box center [446, 28] width 11 height 11
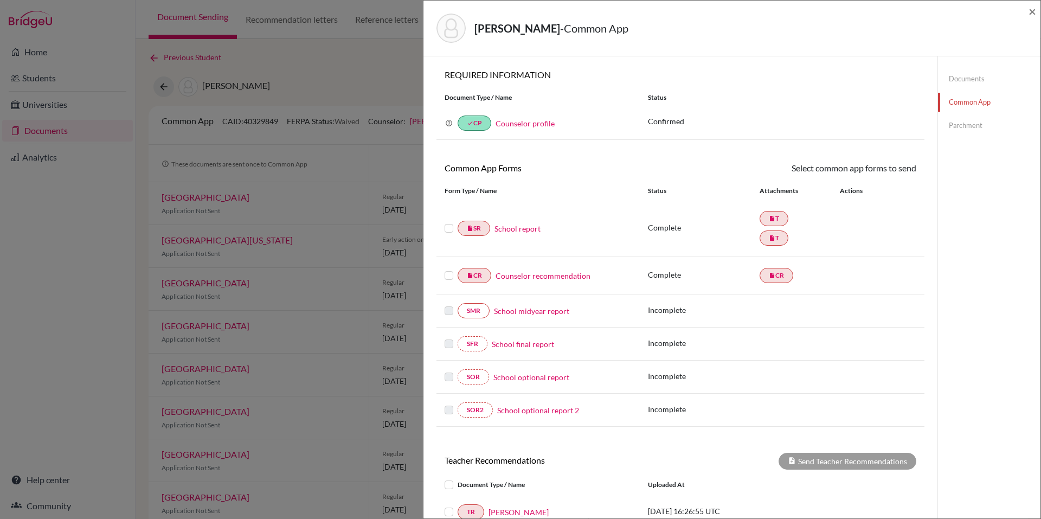
click at [364, 42] on div "[PERSON_NAME] - Common App × × REQUIRED INFORMATION Document Type / Name Status…" at bounding box center [520, 259] width 1041 height 519
click at [938, 16] on span "×" at bounding box center [1033, 11] width 8 height 16
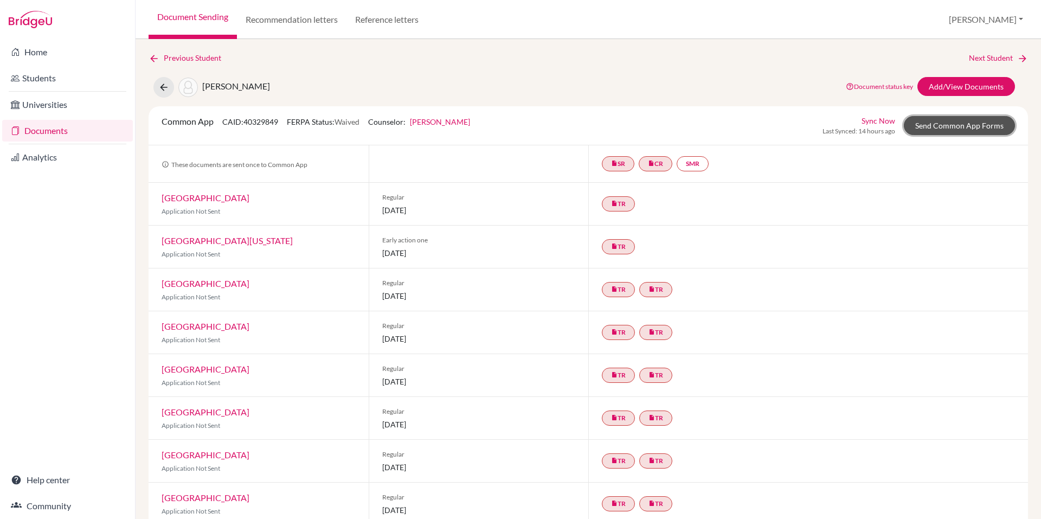
click at [921, 127] on link "Send Common App Forms" at bounding box center [959, 125] width 111 height 19
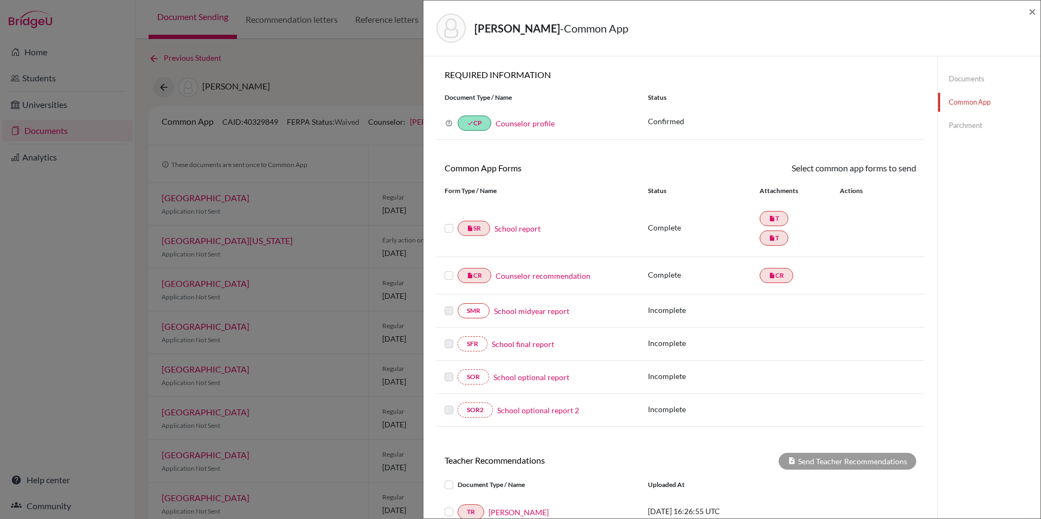
click at [446, 222] on label at bounding box center [449, 222] width 9 height 0
click at [0, 0] on input "checkbox" at bounding box center [0, 0] width 0 height 0
click at [448, 270] on label at bounding box center [449, 270] width 9 height 0
click at [0, 0] on input "checkbox" at bounding box center [0, 0] width 0 height 0
click at [886, 172] on link "Send" at bounding box center [893, 170] width 45 height 17
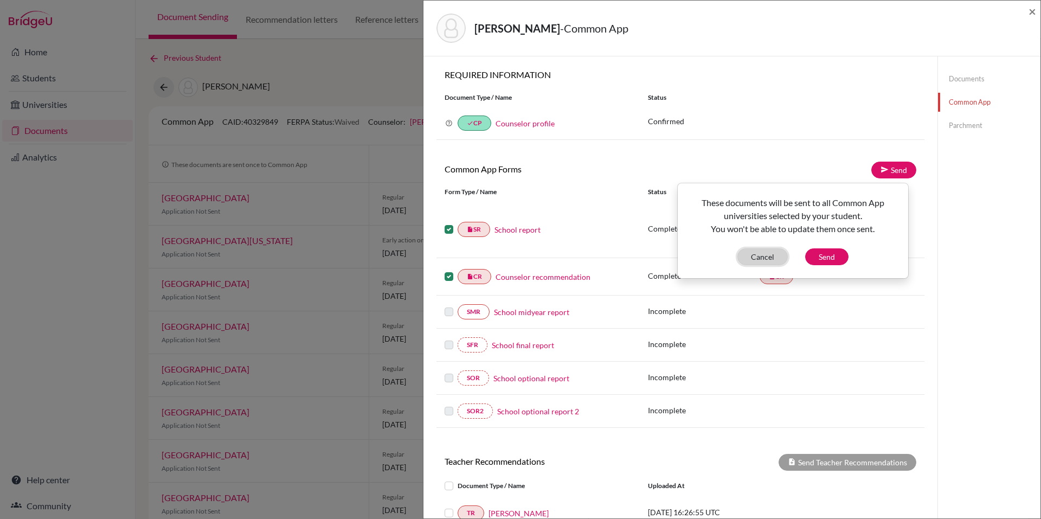
click at [755, 252] on button "Cancel" at bounding box center [762, 256] width 50 height 17
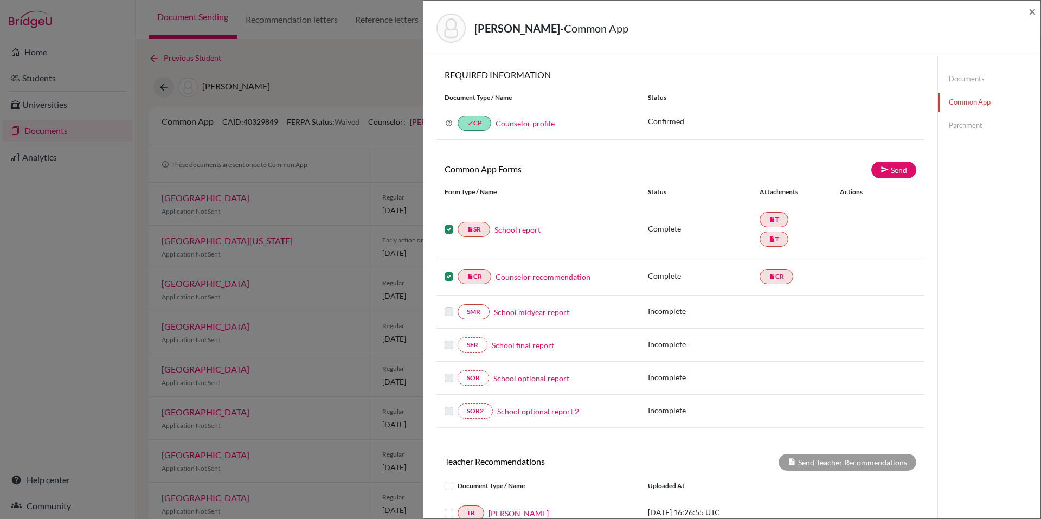
click at [530, 231] on link "School report" at bounding box center [518, 229] width 46 height 11
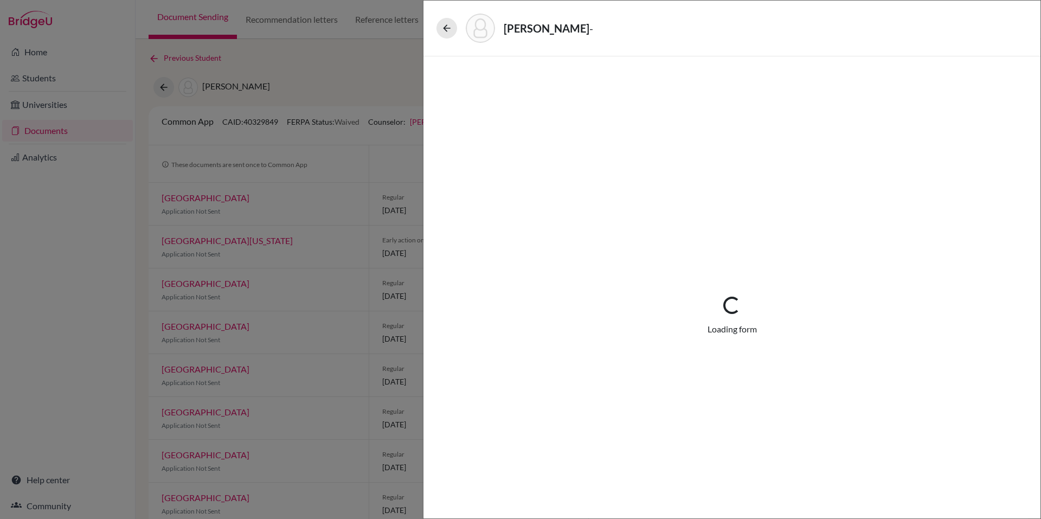
select select "2"
select select "670314"
select select "0"
select select "1"
select select "671602"
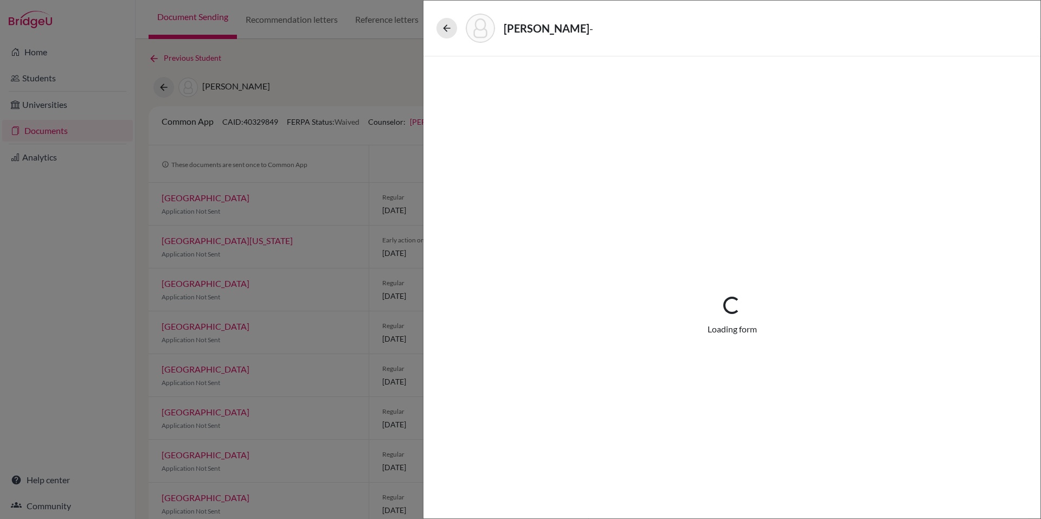
select select "0"
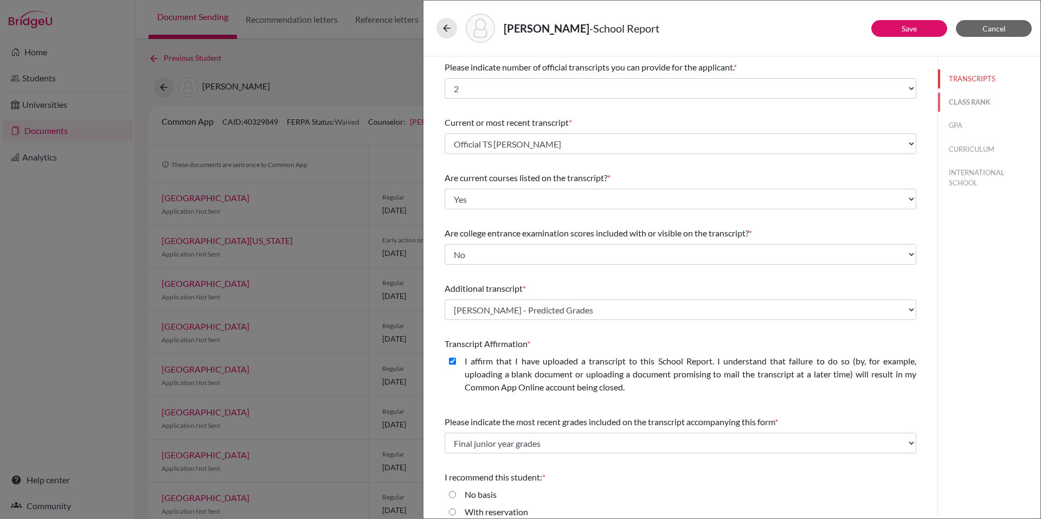
click at [938, 95] on button "CLASS RANK" at bounding box center [989, 102] width 102 height 19
select select "5"
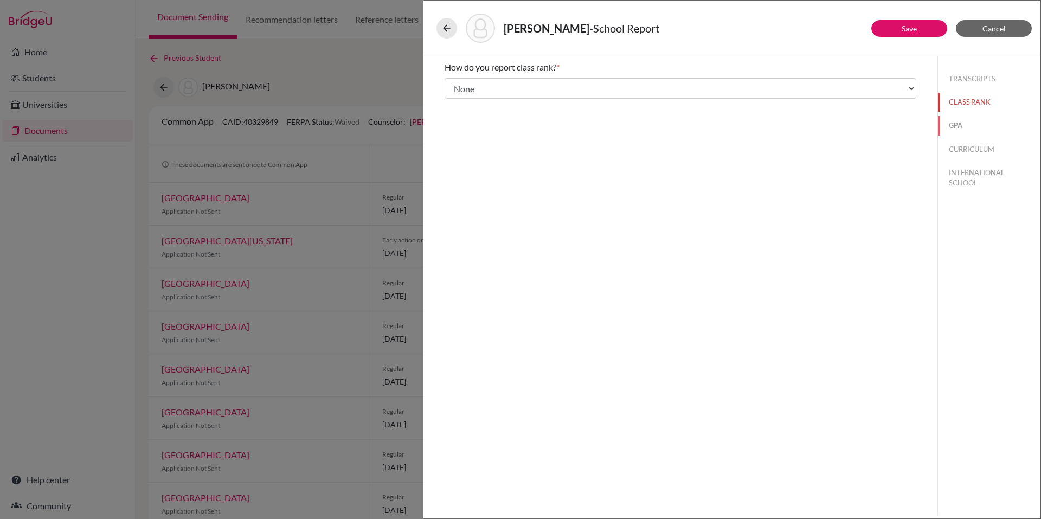
click at [938, 127] on button "GPA" at bounding box center [989, 125] width 102 height 19
type input "6.700"
type input "6.849"
select select "7"
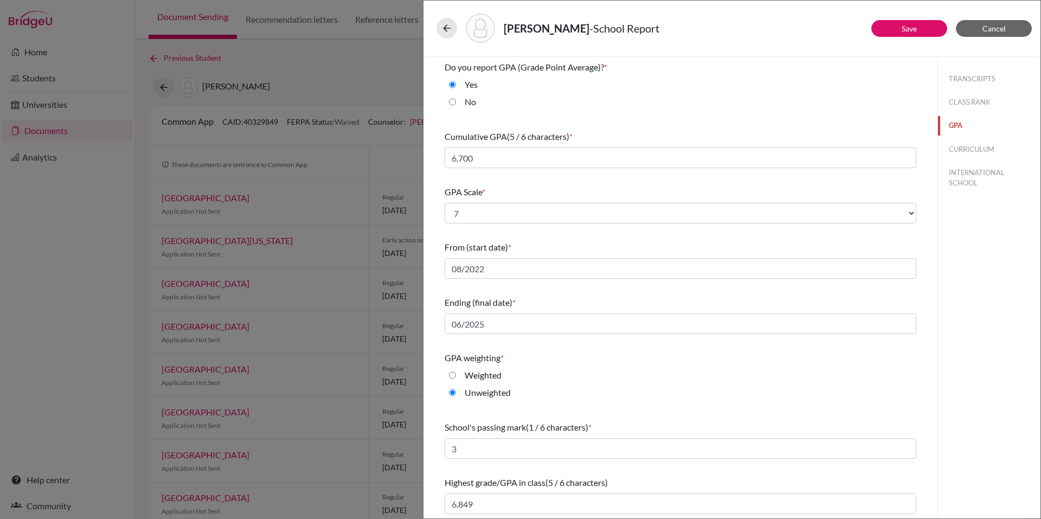
scroll to position [3, 0]
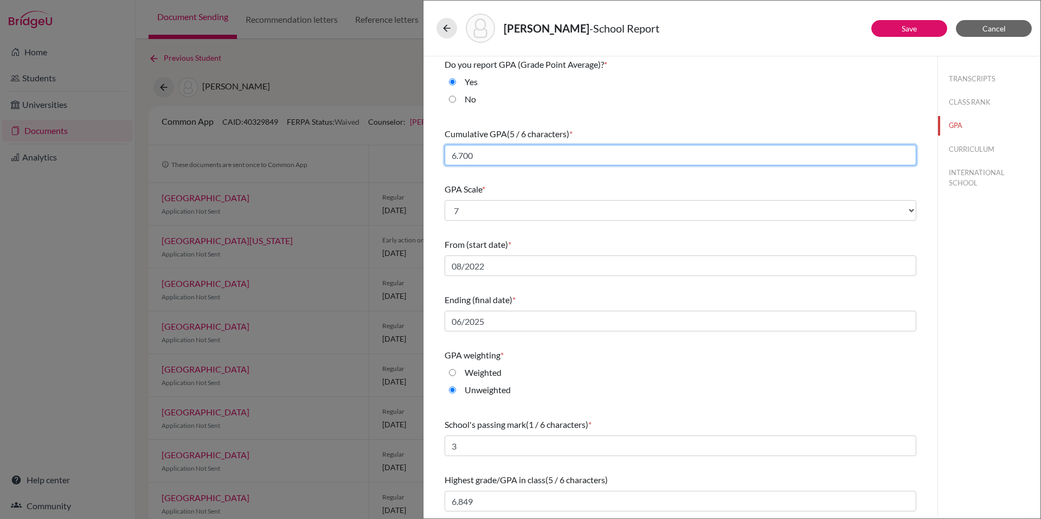
click at [497, 150] on input "6.700" at bounding box center [681, 155] width 472 height 21
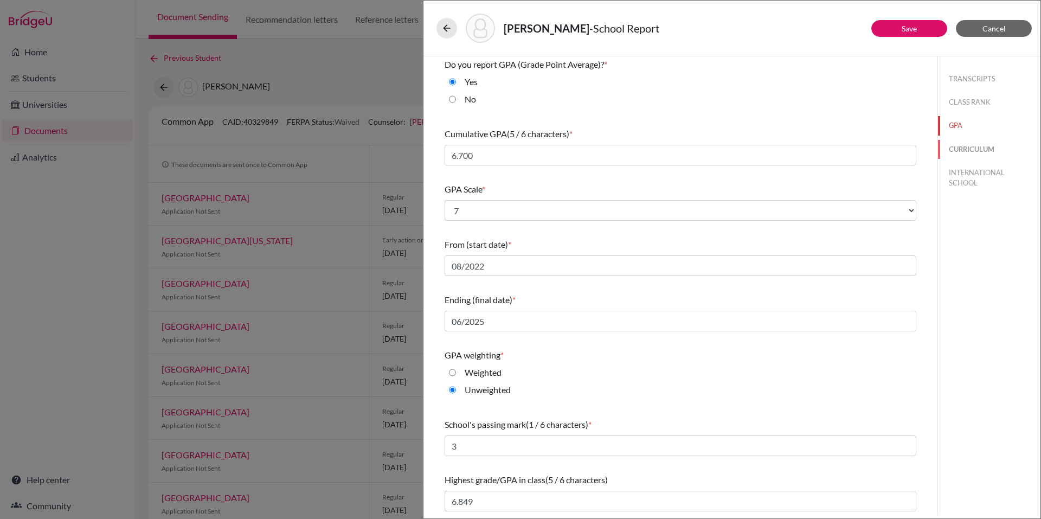
click at [938, 152] on button "CURRICULUM" at bounding box center [989, 149] width 102 height 19
select select "4"
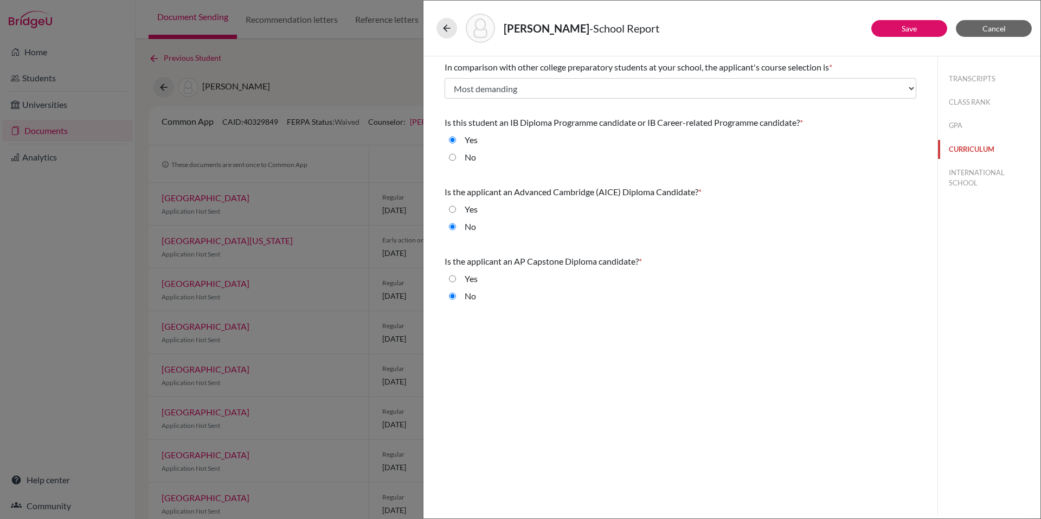
scroll to position [0, 0]
click at [447, 28] on icon at bounding box center [446, 28] width 11 height 11
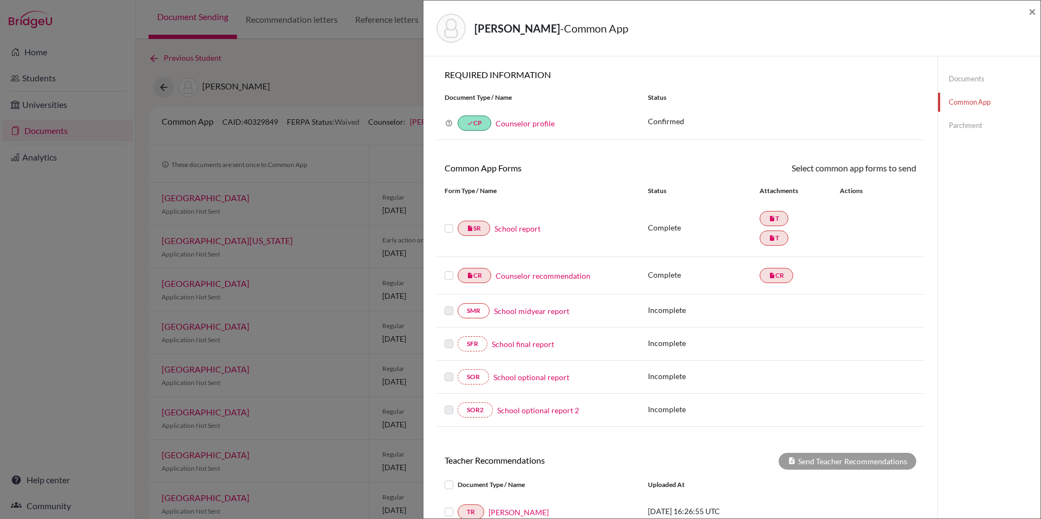
click at [533, 277] on link "Counselor recommendation" at bounding box center [543, 275] width 95 height 11
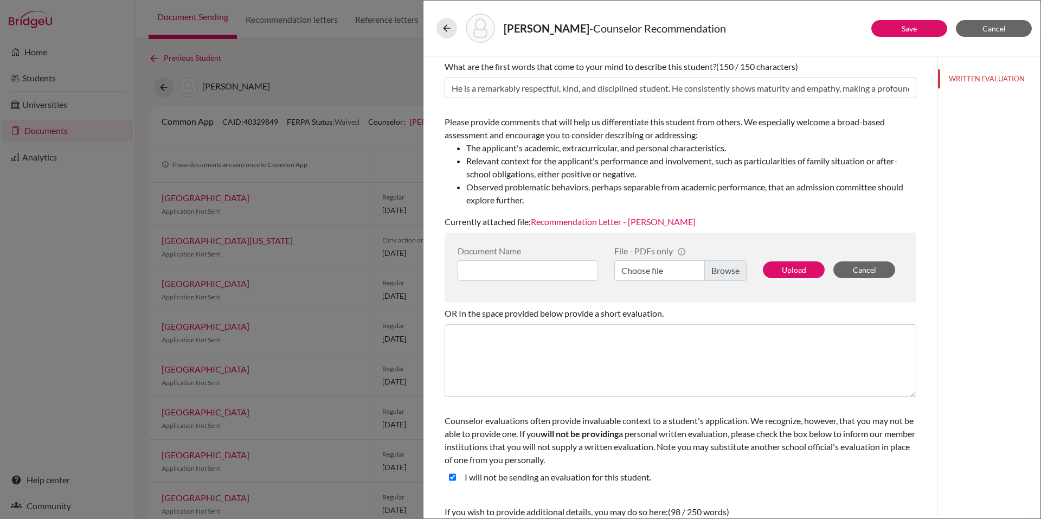
scroll to position [192, 0]
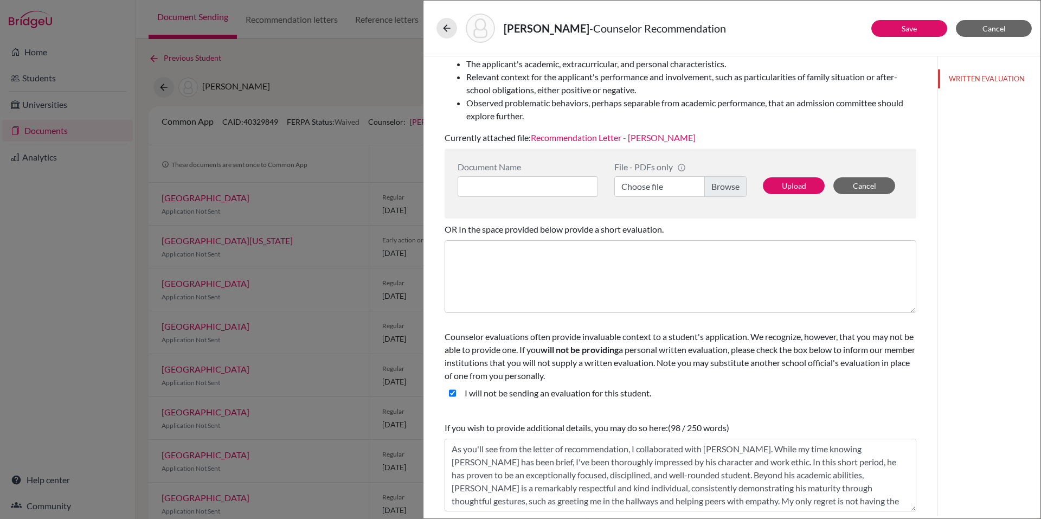
click at [582, 137] on link "Recommendation Letter - [PERSON_NAME]" at bounding box center [613, 137] width 165 height 10
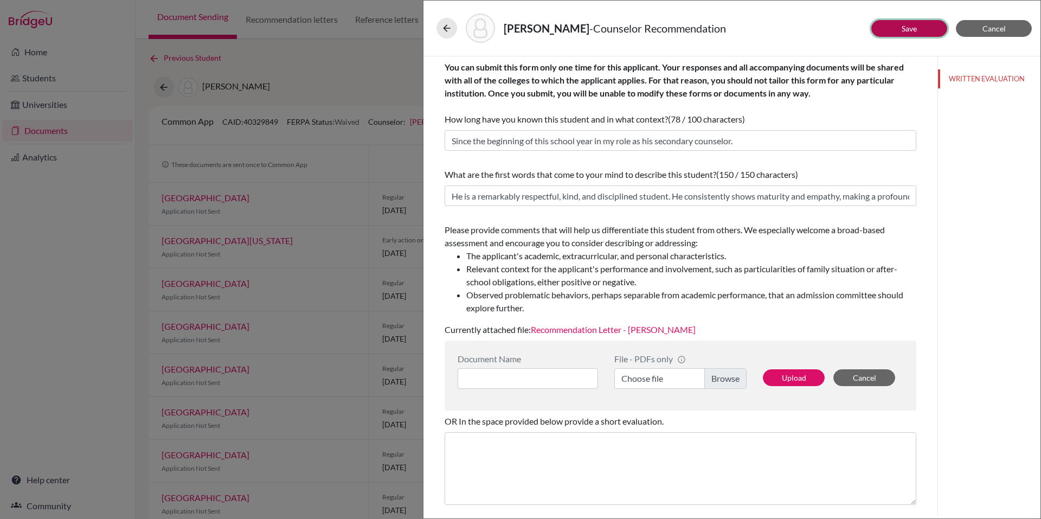
click at [902, 33] on link "Save" at bounding box center [909, 28] width 15 height 9
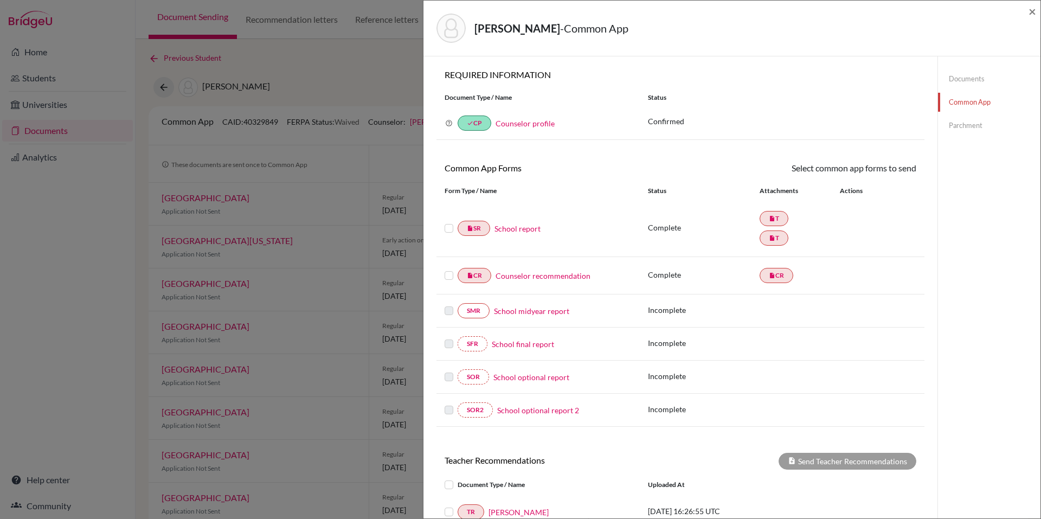
click at [446, 222] on label at bounding box center [449, 222] width 9 height 0
click at [0, 0] on input "checkbox" at bounding box center [0, 0] width 0 height 0
click at [450, 270] on label at bounding box center [449, 270] width 9 height 0
click at [0, 0] on input "checkbox" at bounding box center [0, 0] width 0 height 0
click at [896, 164] on link "Send" at bounding box center [893, 170] width 45 height 17
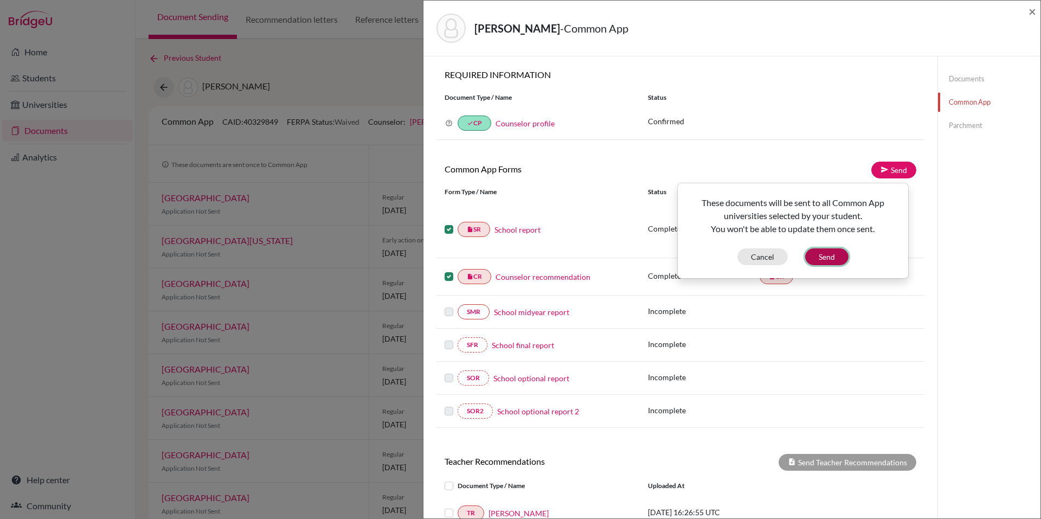
click at [825, 259] on button "Send" at bounding box center [826, 256] width 43 height 17
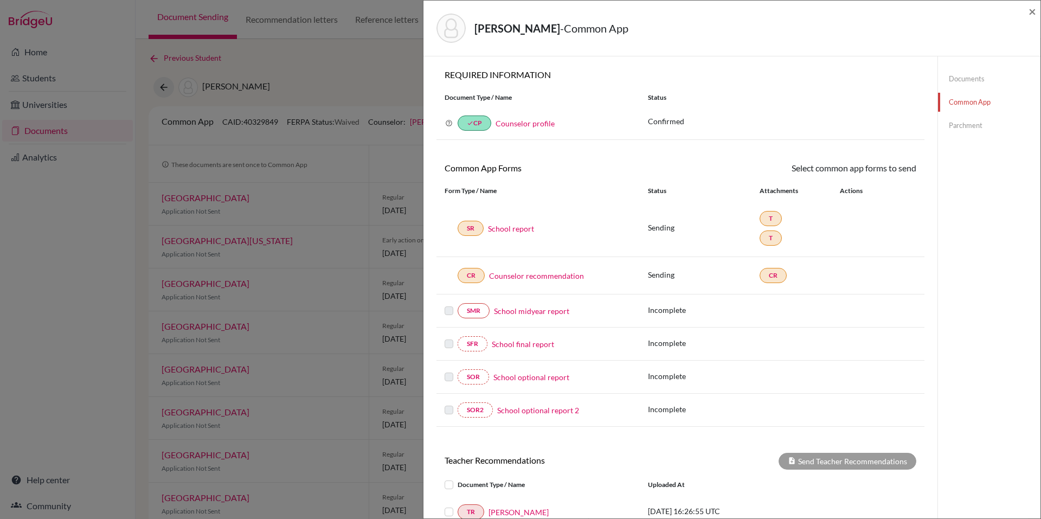
scroll to position [193, 0]
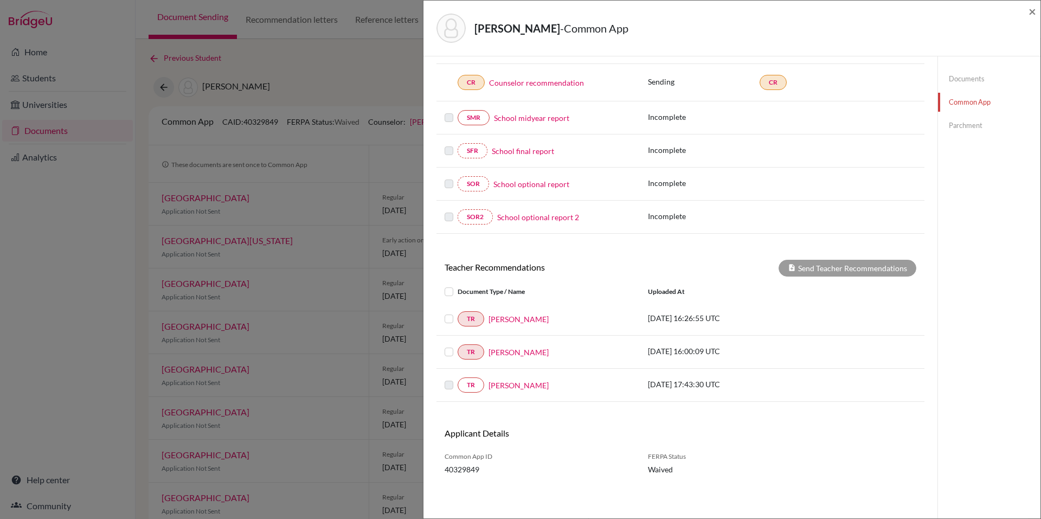
click at [458, 312] on label at bounding box center [458, 312] width 0 height 0
click at [0, 0] on input "checkbox" at bounding box center [0, 0] width 0 height 0
click at [458, 345] on label at bounding box center [458, 345] width 0 height 0
click at [0, 0] on input "checkbox" at bounding box center [0, 0] width 0 height 0
click at [836, 272] on button "Send Teacher Recommendations" at bounding box center [848, 268] width 138 height 17
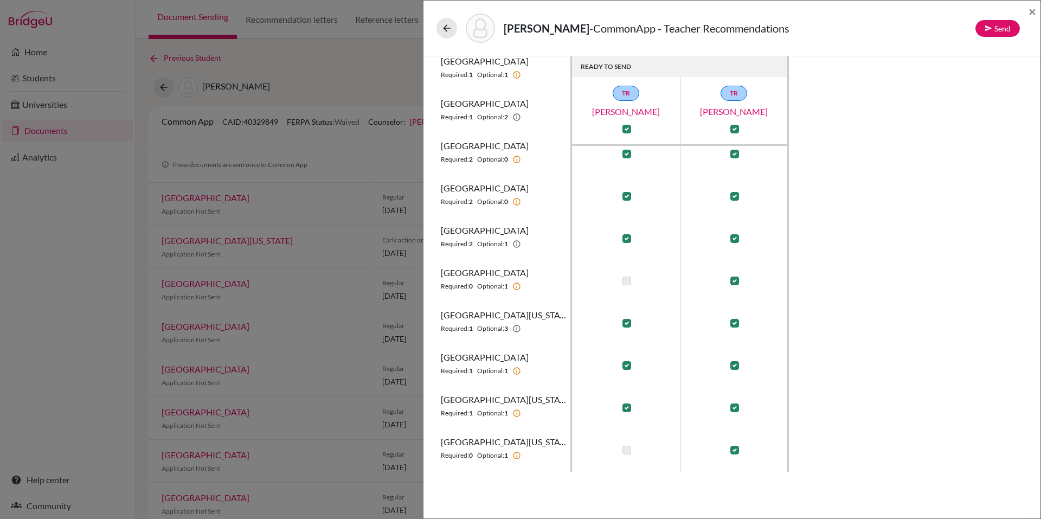
scroll to position [520, 0]
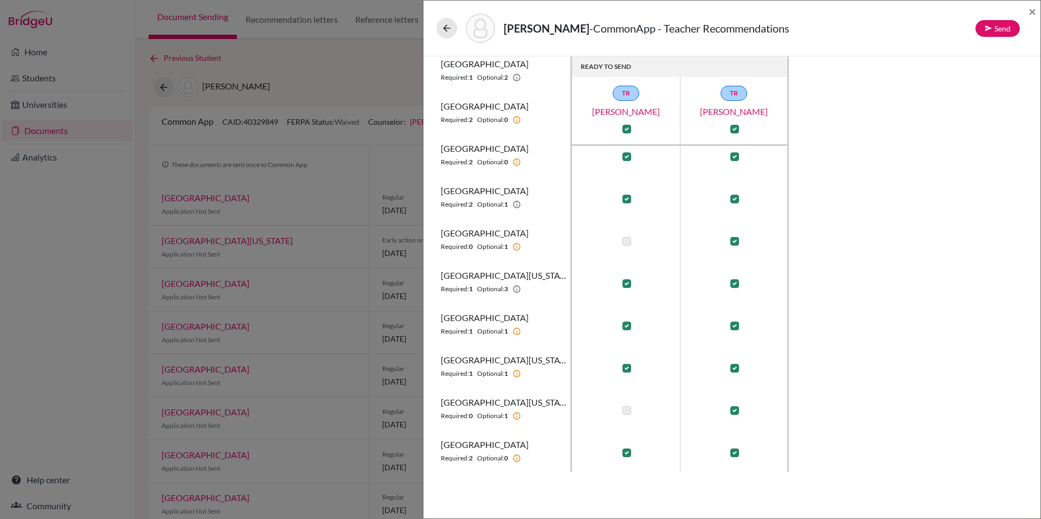
click at [733, 241] on label at bounding box center [734, 241] width 9 height 9
click at [733, 241] on input "checkbox" at bounding box center [732, 240] width 9 height 11
checkbox input "false"
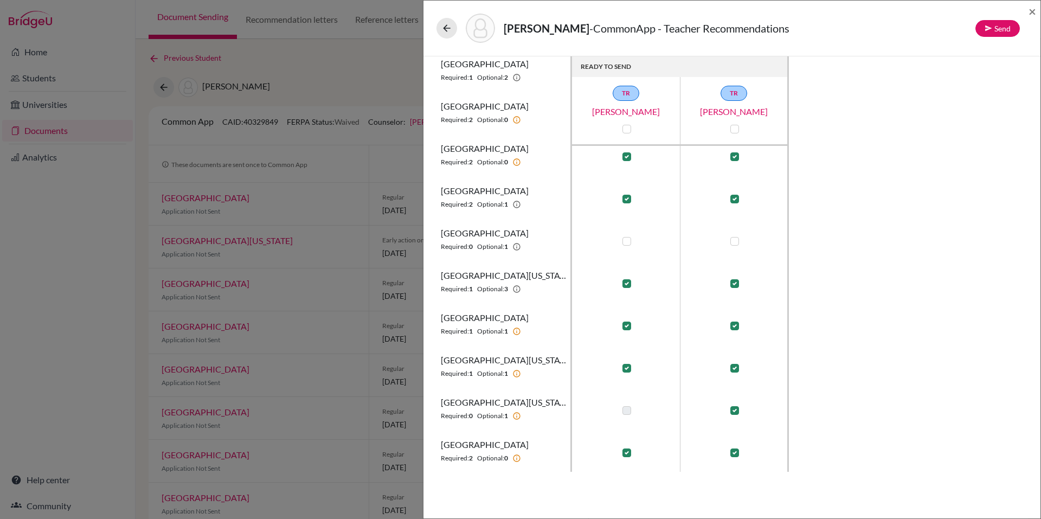
click at [733, 241] on label at bounding box center [734, 241] width 9 height 9
click at [733, 241] on input "checkbox" at bounding box center [732, 240] width 9 height 11
checkbox input "true"
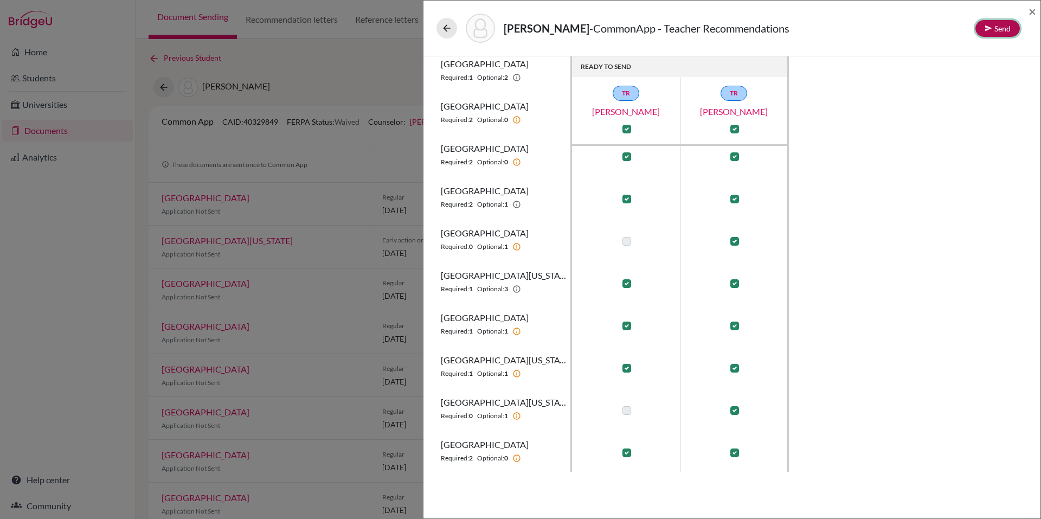
click at [938, 31] on icon at bounding box center [989, 28] width 8 height 8
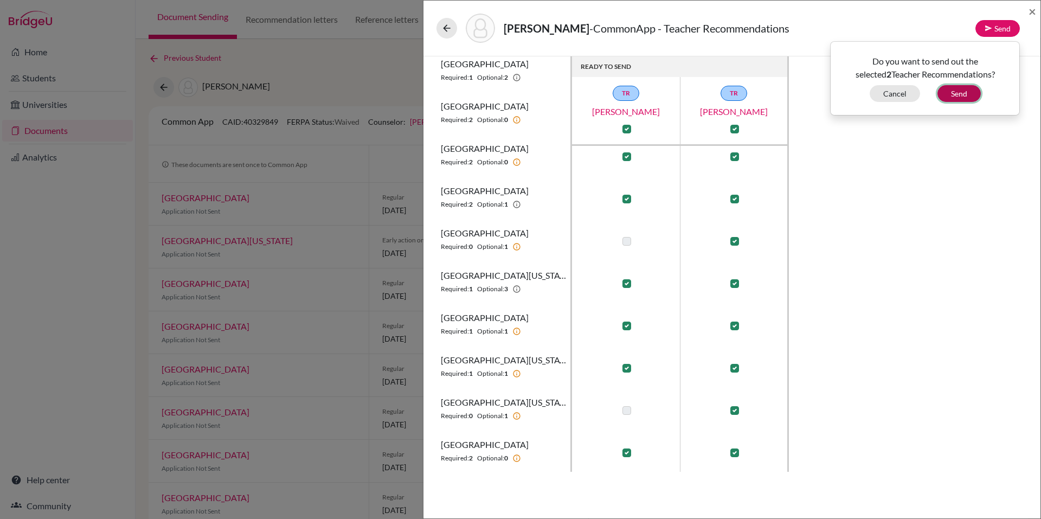
click at [938, 94] on button "Send" at bounding box center [959, 93] width 43 height 17
checkbox input "false"
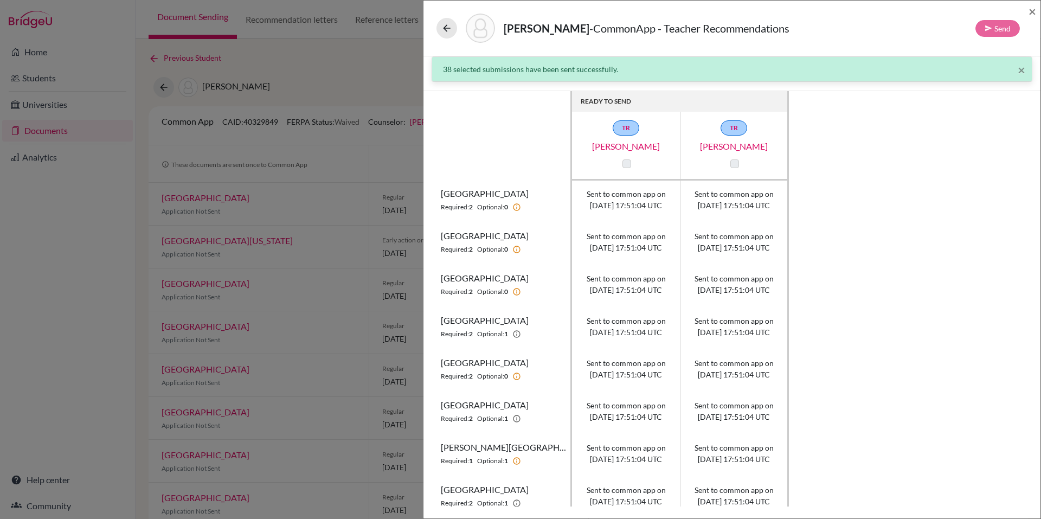
scroll to position [0, 0]
click at [443, 25] on icon at bounding box center [446, 28] width 11 height 11
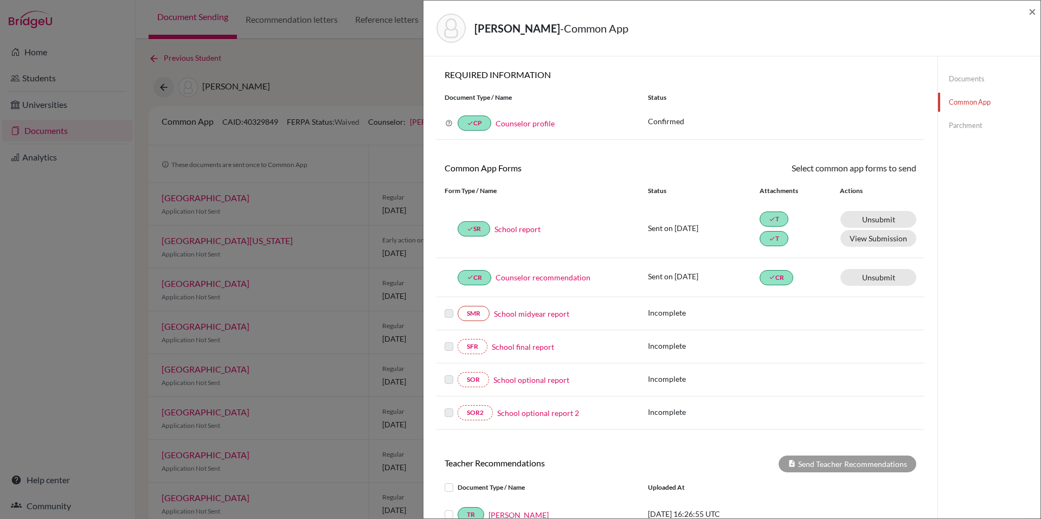
click at [938, 0] on div "[PERSON_NAME] - Common App × × REQUIRED INFORMATION Document Type / Name Status…" at bounding box center [732, 259] width 618 height 519
click at [938, 15] on div "[PERSON_NAME] - Common App ×" at bounding box center [732, 29] width 617 height 56
click at [413, 61] on div "[PERSON_NAME] - Common App × × REQUIRED INFORMATION Document Type / Name Status…" at bounding box center [520, 259] width 1041 height 519
click at [279, 68] on div "[PERSON_NAME] - Common App × × REQUIRED INFORMATION Document Type / Name Status…" at bounding box center [520, 259] width 1041 height 519
click at [938, 14] on div "[PERSON_NAME] - Common App ×" at bounding box center [732, 28] width 608 height 47
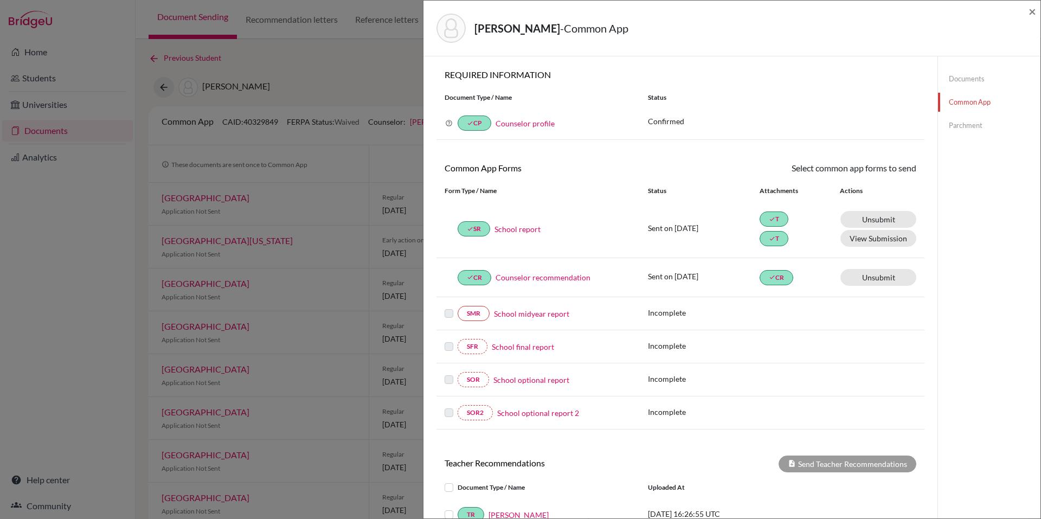
click at [938, 16] on div "[PERSON_NAME] - Common App × × REQUIRED INFORMATION Document Type / Name Status…" at bounding box center [732, 259] width 618 height 519
click at [347, 71] on div "[PERSON_NAME] - Common App × × REQUIRED INFORMATION Document Type / Name Status…" at bounding box center [520, 259] width 1041 height 519
click at [938, 12] on div "[PERSON_NAME] - Common App × × REQUIRED INFORMATION Document Type / Name Status…" at bounding box center [732, 259] width 618 height 519
click at [938, 11] on span "×" at bounding box center [1033, 11] width 8 height 16
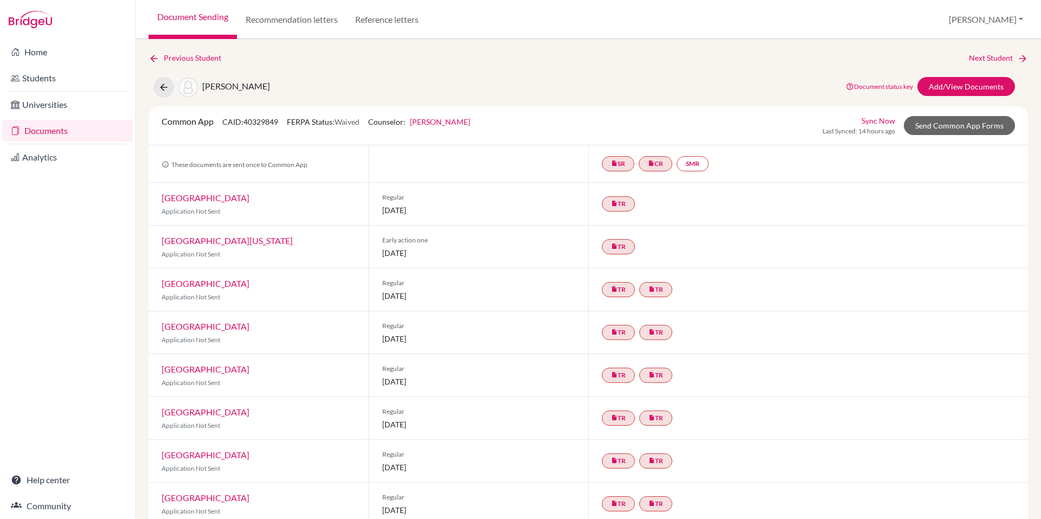
click at [98, 130] on link "Documents" at bounding box center [67, 131] width 131 height 22
